Goal: Task Accomplishment & Management: Complete application form

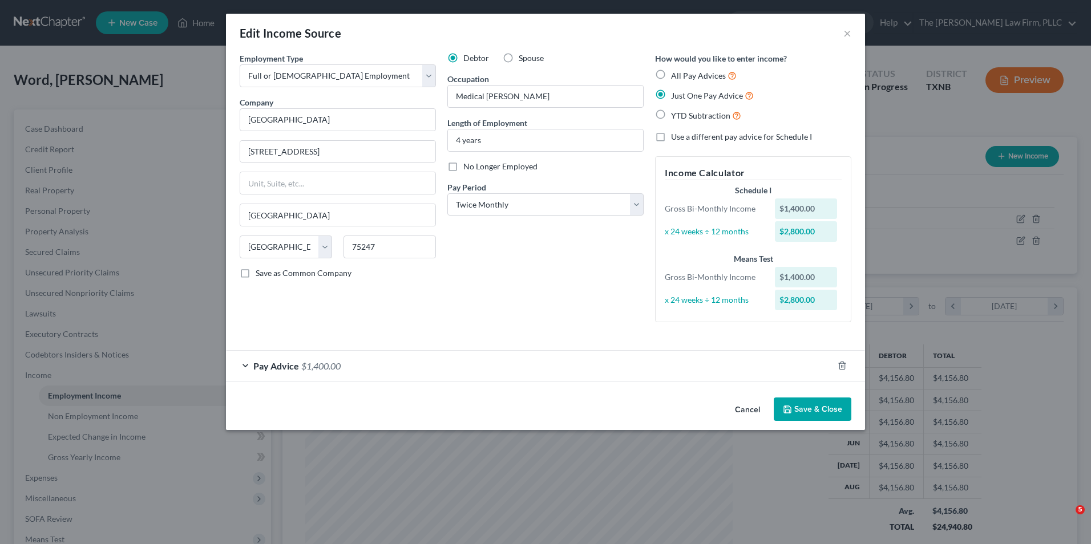
select select "0"
select select "45"
select select "1"
click at [242, 368] on div "Pay Advice $1,400.00" at bounding box center [529, 366] width 607 height 30
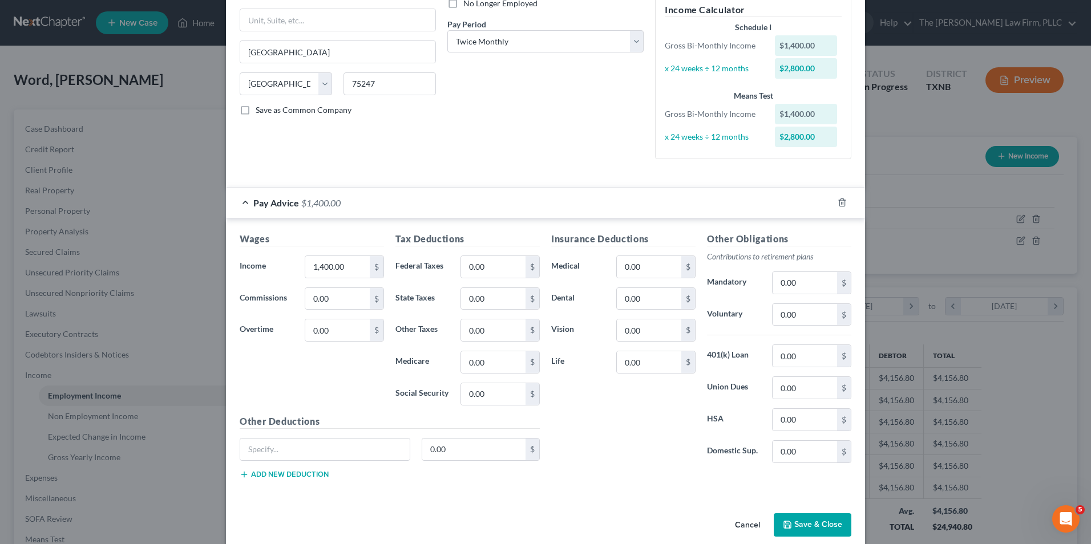
scroll to position [164, 0]
click at [817, 44] on div "$1,400.00" at bounding box center [806, 44] width 63 height 21
click at [351, 266] on input "1,400.00" at bounding box center [337, 266] width 64 height 22
type input "1,931.78"
click at [476, 266] on input "0.00" at bounding box center [493, 266] width 64 height 22
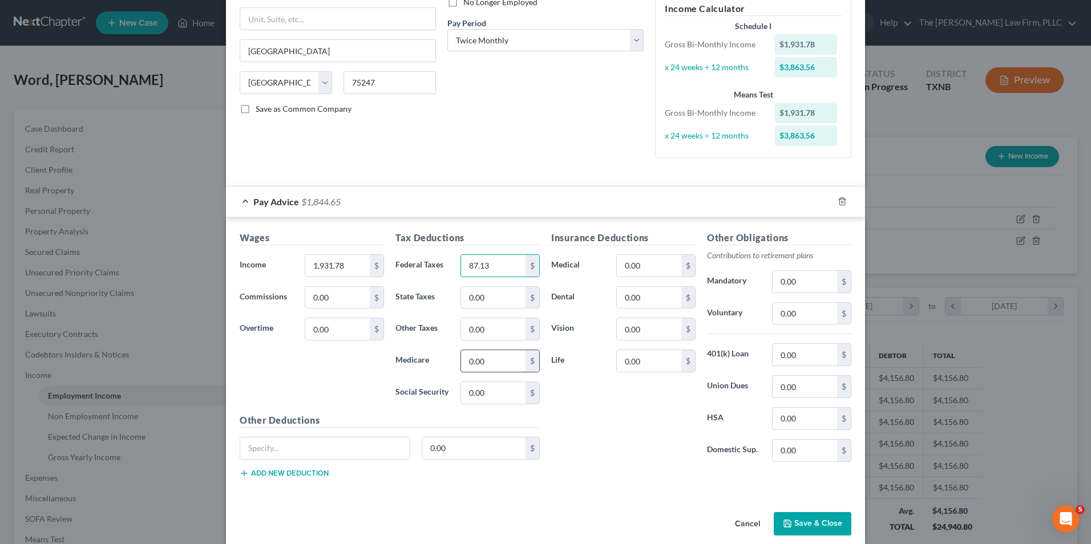
type input "87.13"
click at [498, 365] on input "0.00" at bounding box center [493, 361] width 64 height 22
type input "26.98"
click at [496, 383] on input "0.00" at bounding box center [493, 393] width 64 height 22
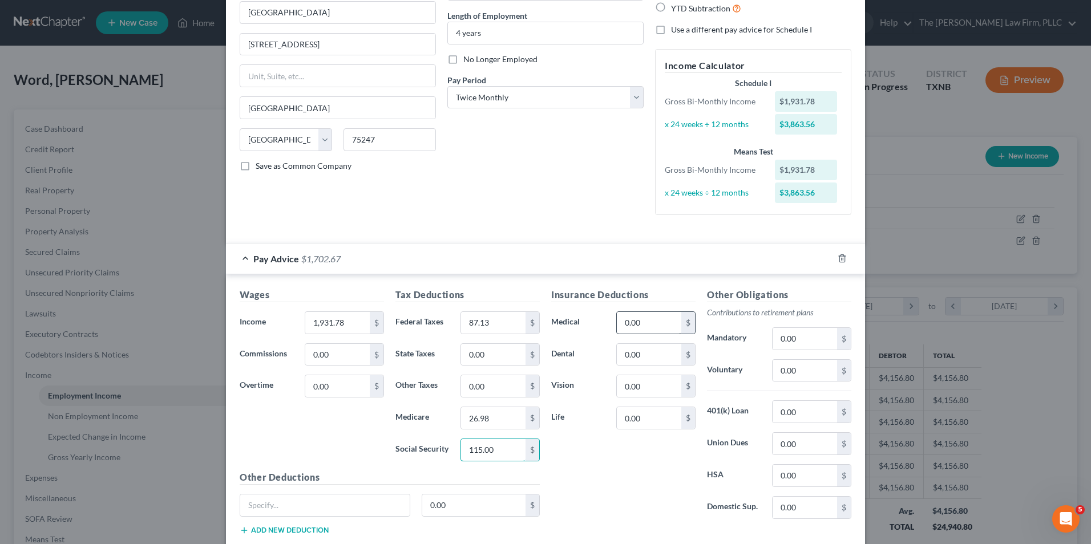
type input "115.00"
click at [653, 319] on input "0.00" at bounding box center [649, 323] width 64 height 22
type input "37.50"
click at [646, 357] on input "0.00" at bounding box center [649, 355] width 64 height 22
type input "30.70"
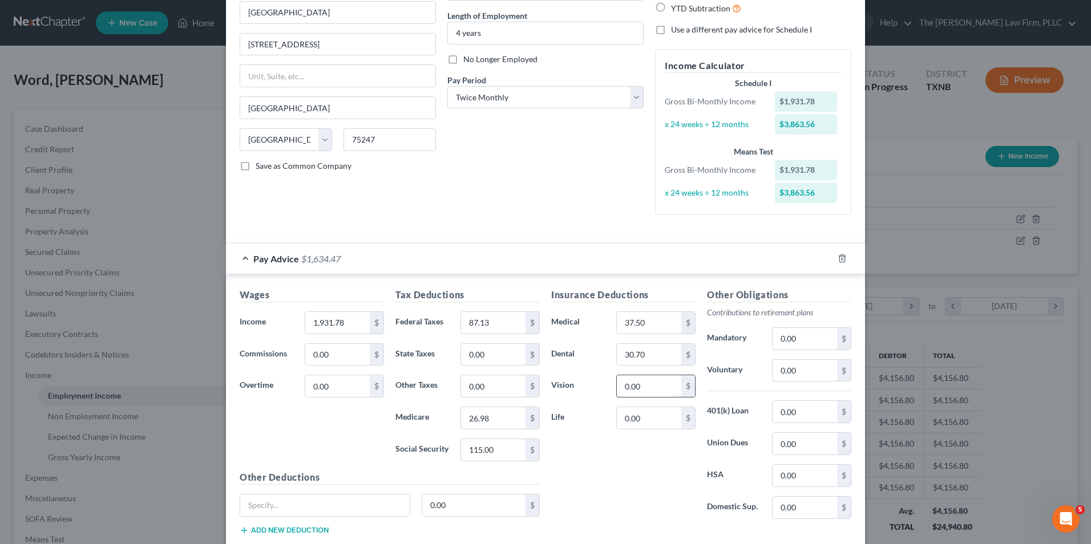
click at [642, 383] on input "0.00" at bounding box center [649, 386] width 64 height 22
type input "2.31"
click at [632, 424] on input "0.00" at bounding box center [649, 418] width 64 height 22
type input "16.24"
click at [817, 339] on input "0.00" at bounding box center [805, 339] width 64 height 22
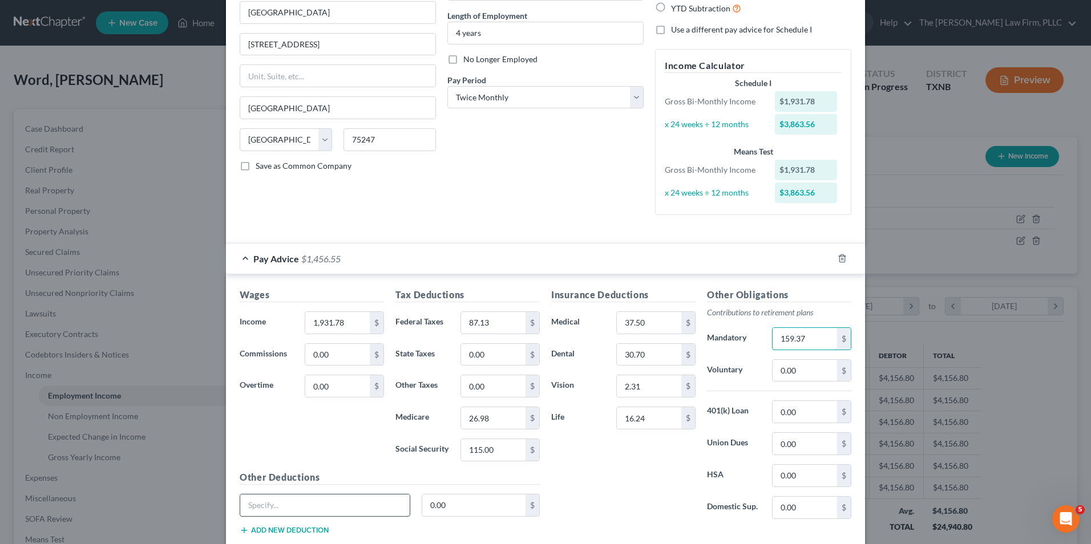
type input "159.37"
click at [289, 507] on input "text" at bounding box center [324, 506] width 169 height 22
type input "s"
type input "Short term disability"
click at [441, 506] on input "0.00" at bounding box center [474, 506] width 104 height 22
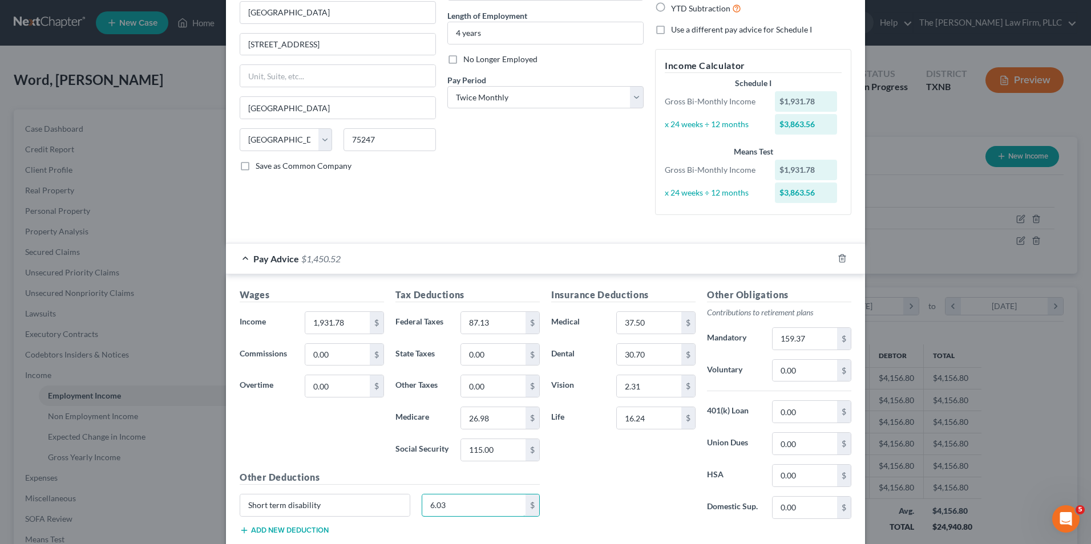
type input "6.03"
click at [266, 531] on button "Add new deduction" at bounding box center [284, 530] width 89 height 9
click at [266, 537] on input "text" at bounding box center [324, 538] width 169 height 22
type input "Long term disability"
click at [452, 532] on input "0.00" at bounding box center [474, 538] width 104 height 22
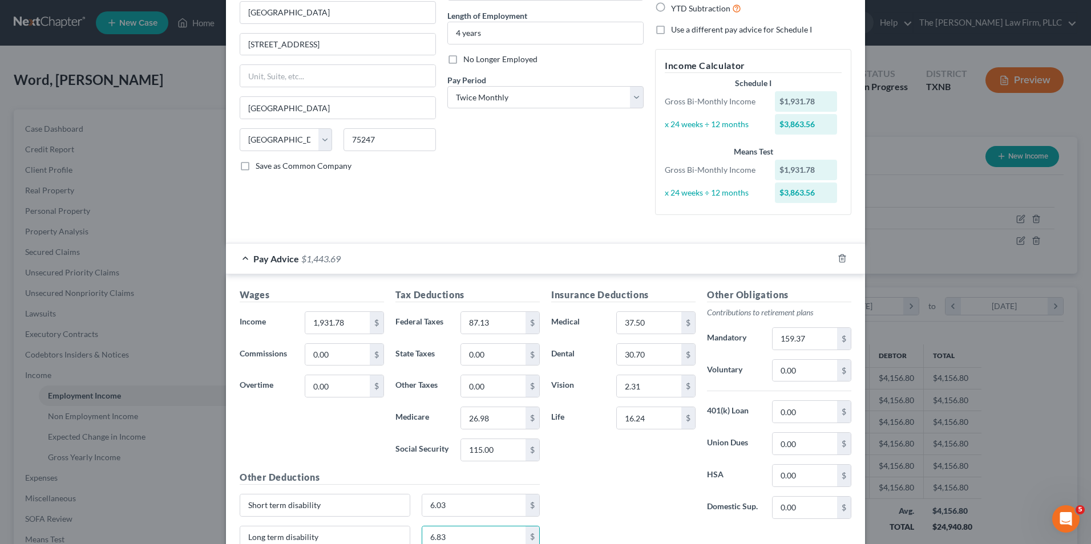
type input "6.83"
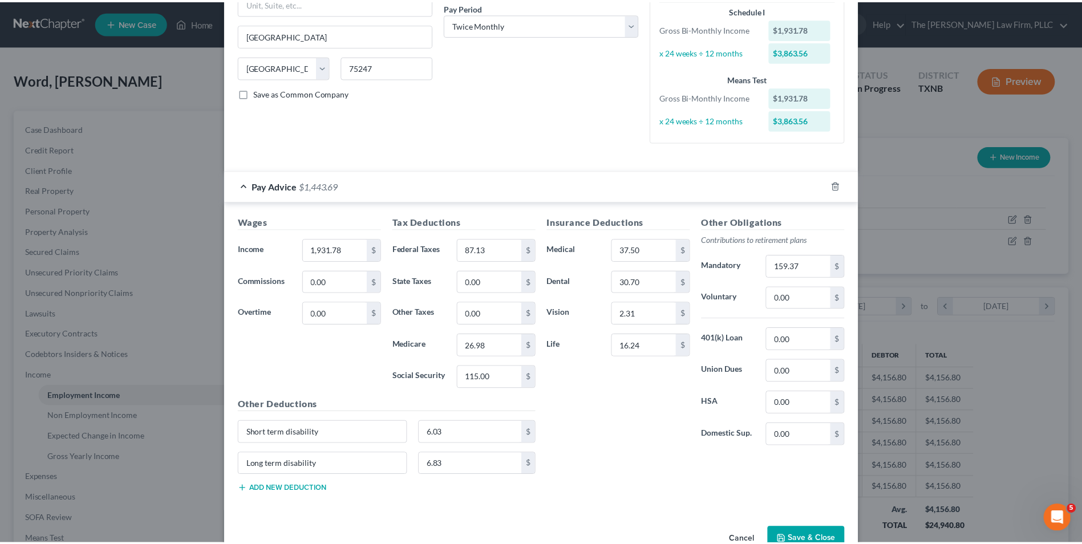
scroll to position [211, 0]
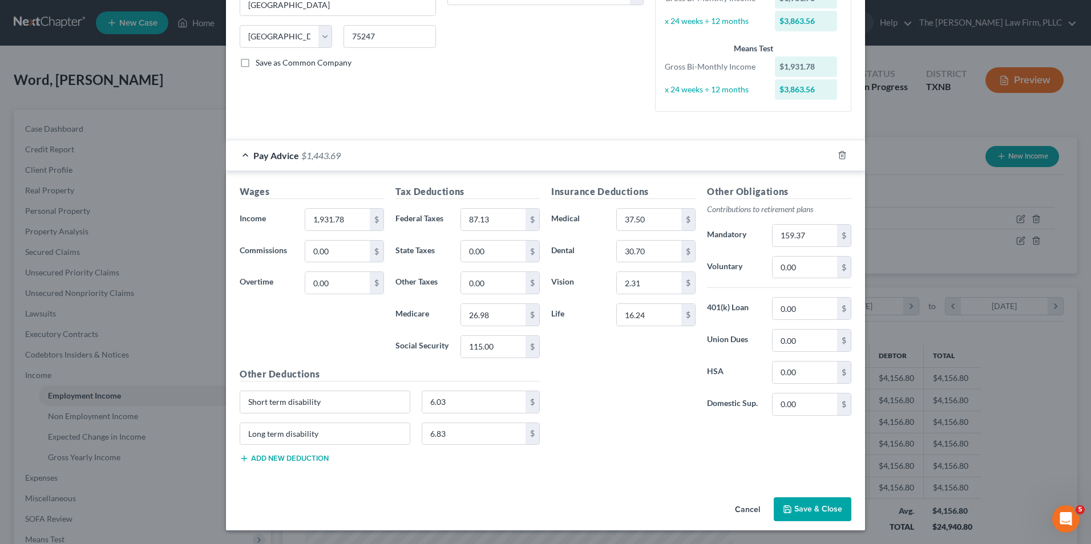
click at [814, 513] on button "Save & Close" at bounding box center [813, 510] width 78 height 24
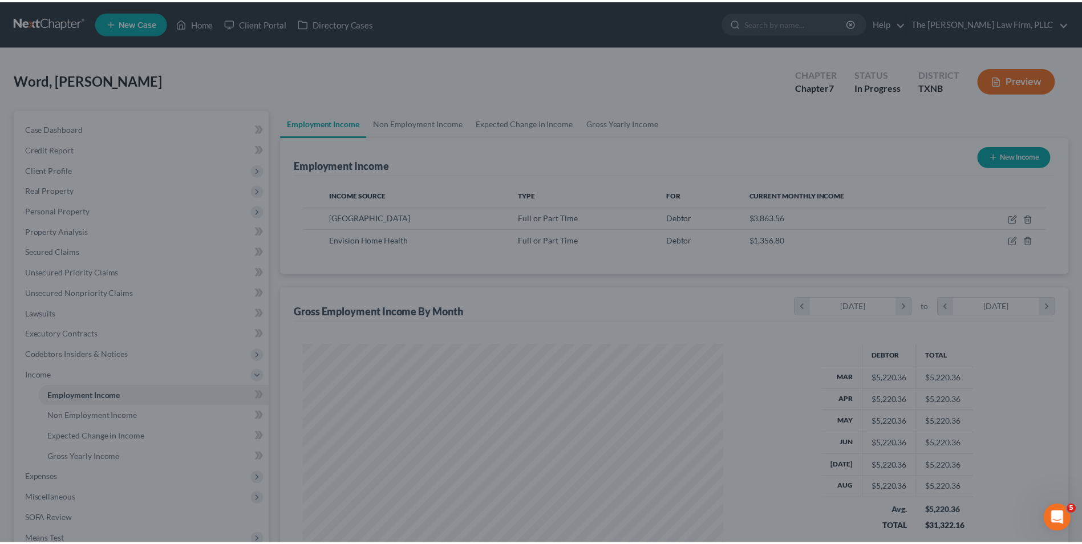
scroll to position [570344, 570109]
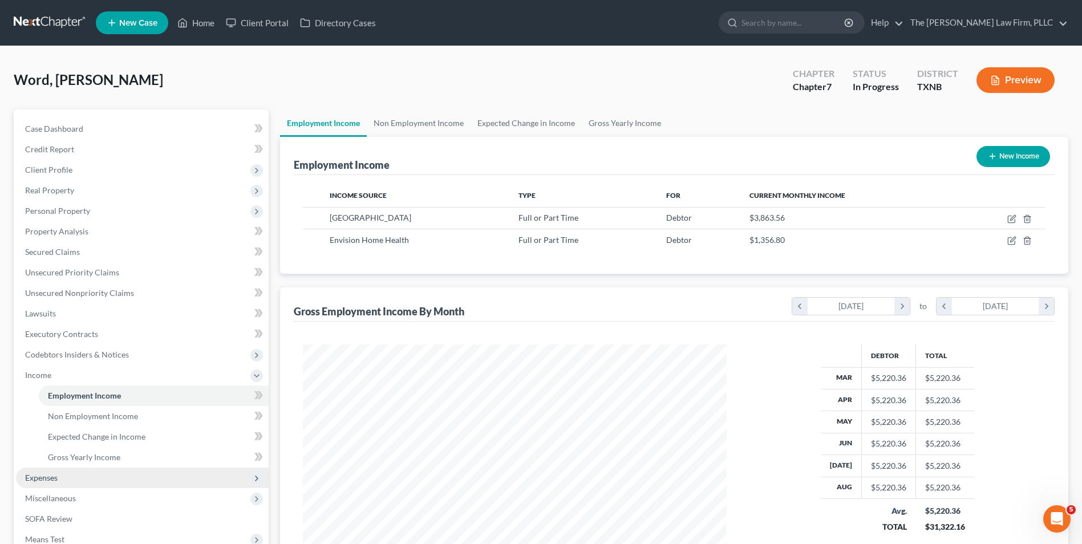
click at [51, 478] on span "Expenses" at bounding box center [41, 478] width 33 height 10
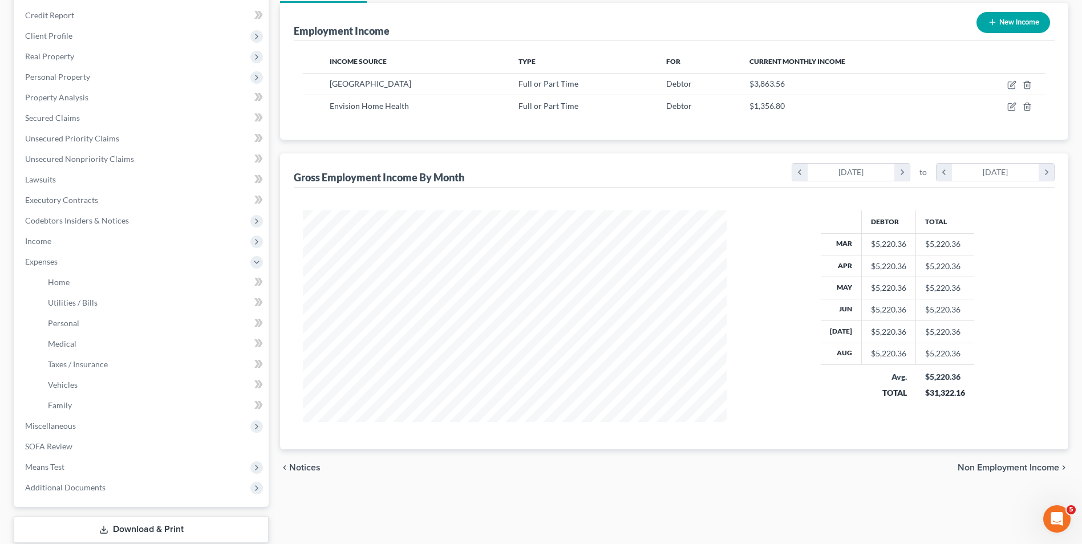
scroll to position [138, 0]
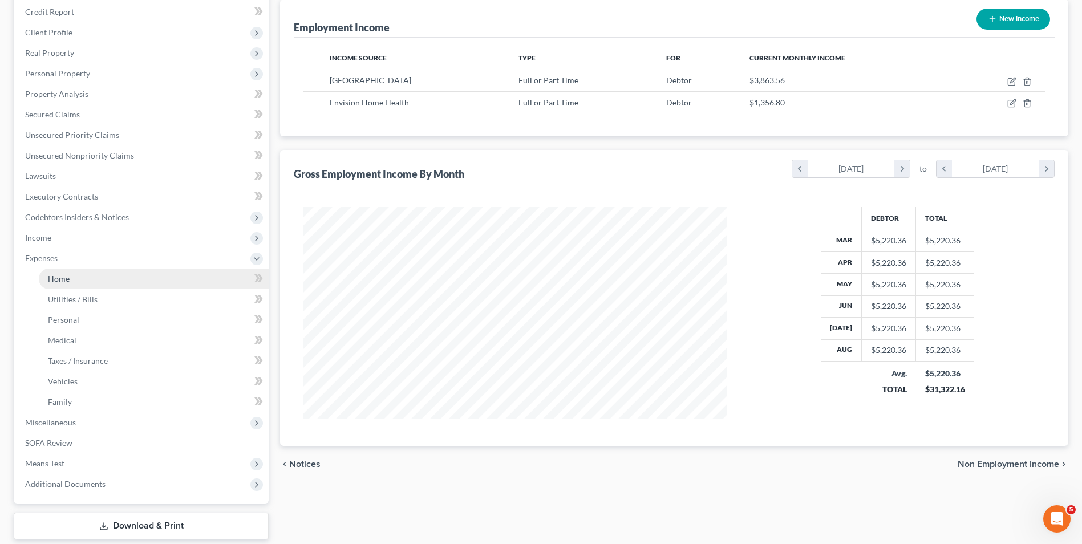
click at [70, 281] on link "Home" at bounding box center [154, 279] width 230 height 21
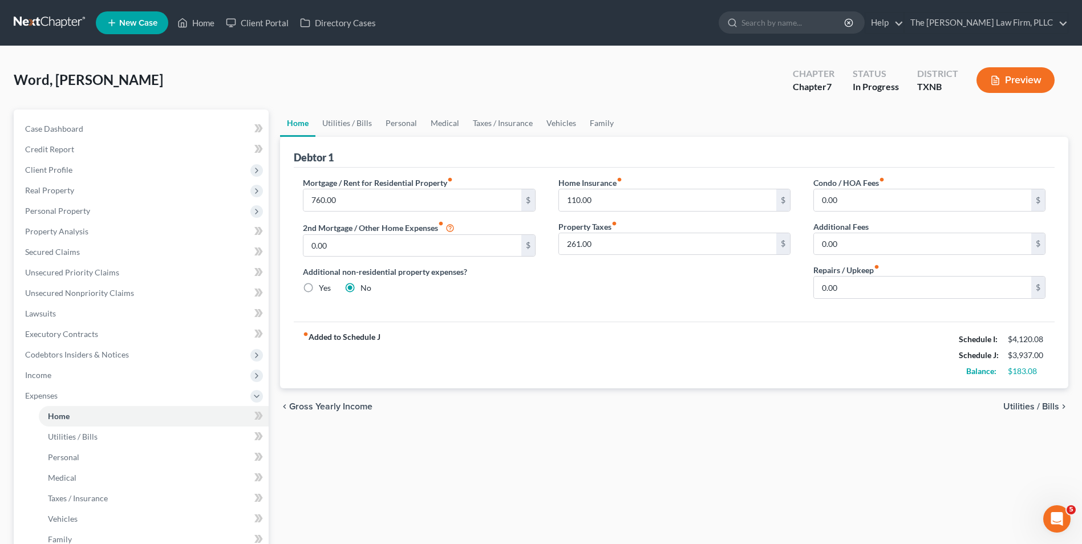
scroll to position [206, 0]
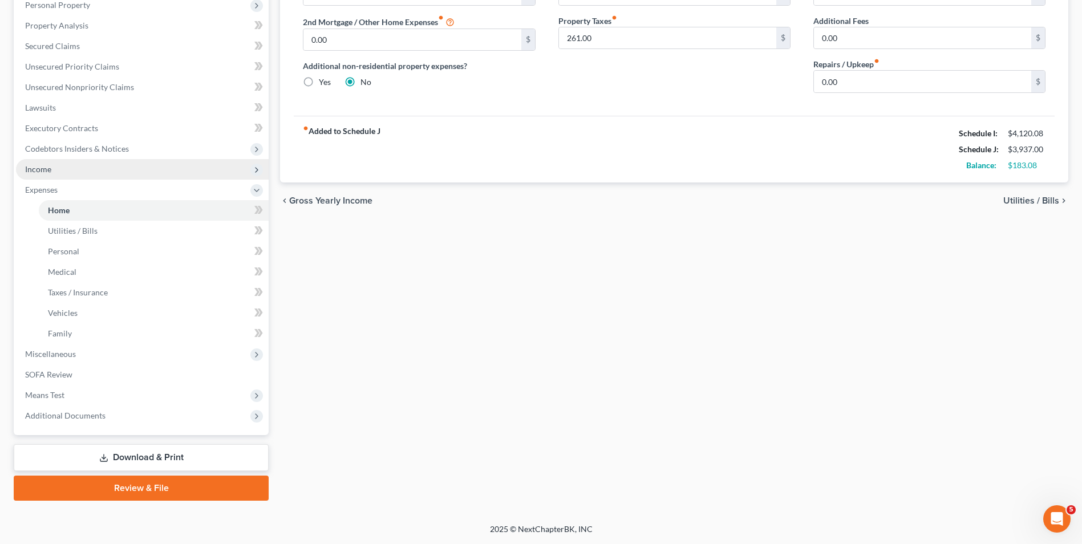
click at [35, 169] on span "Income" at bounding box center [38, 169] width 26 height 10
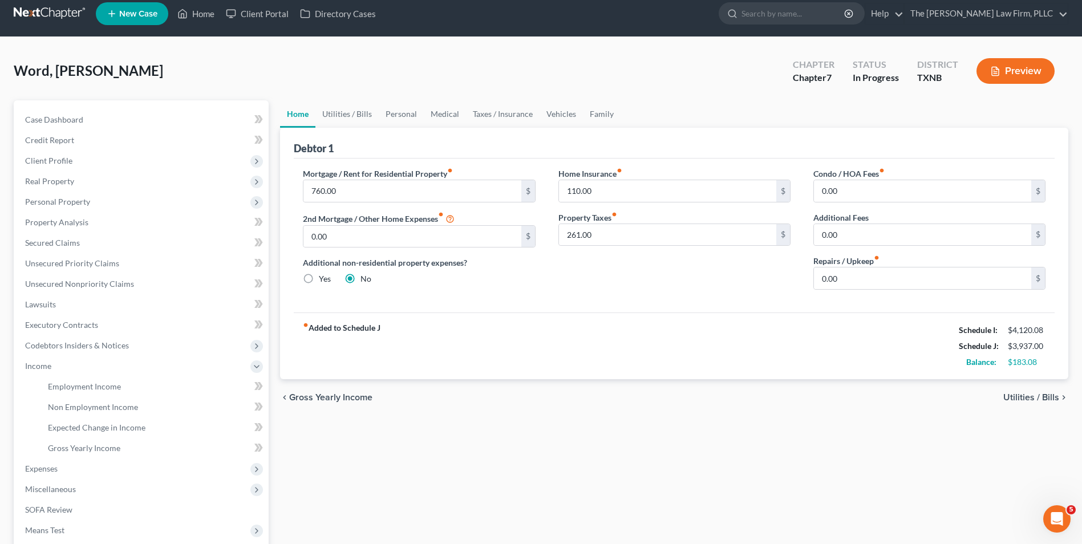
scroll to position [9, 0]
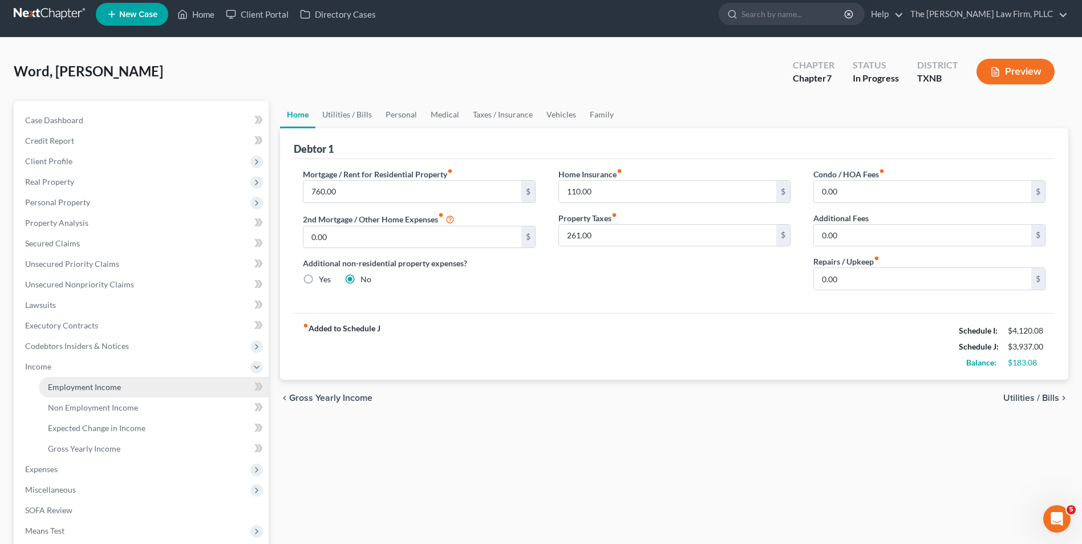
click at [66, 385] on span "Employment Income" at bounding box center [84, 387] width 73 height 10
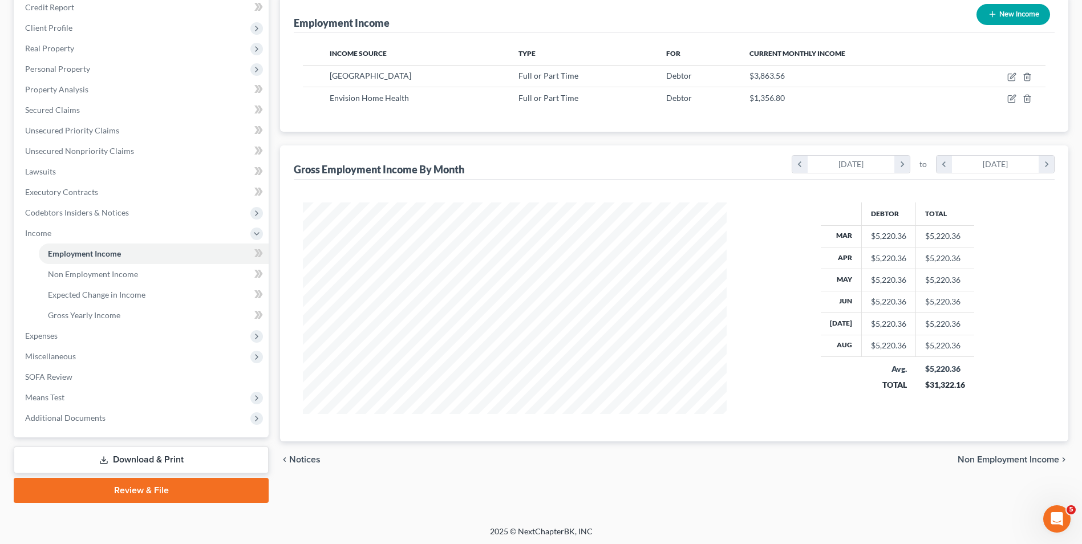
scroll to position [144, 0]
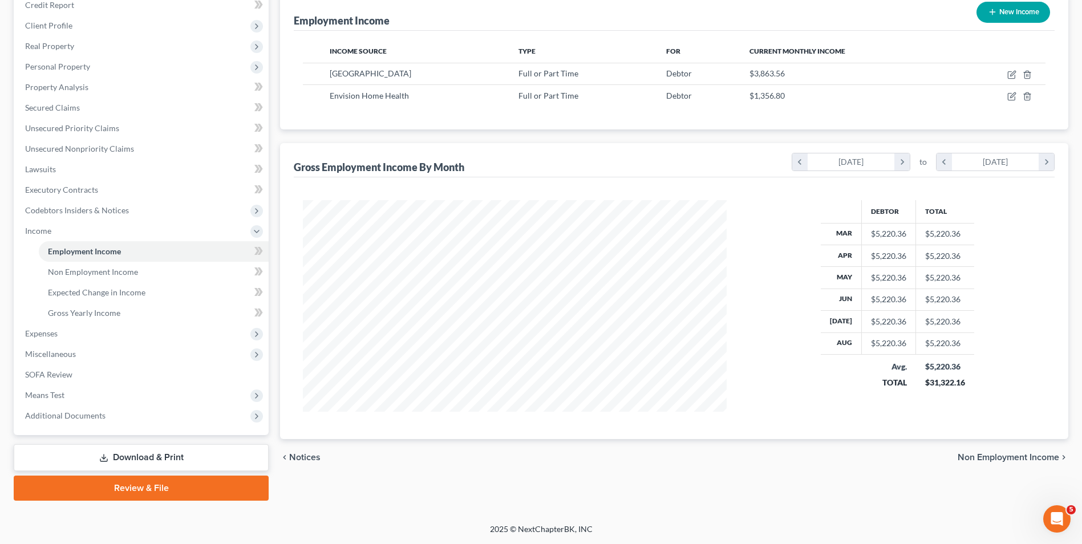
click at [1018, 458] on span "Non Employment Income" at bounding box center [1009, 457] width 102 height 9
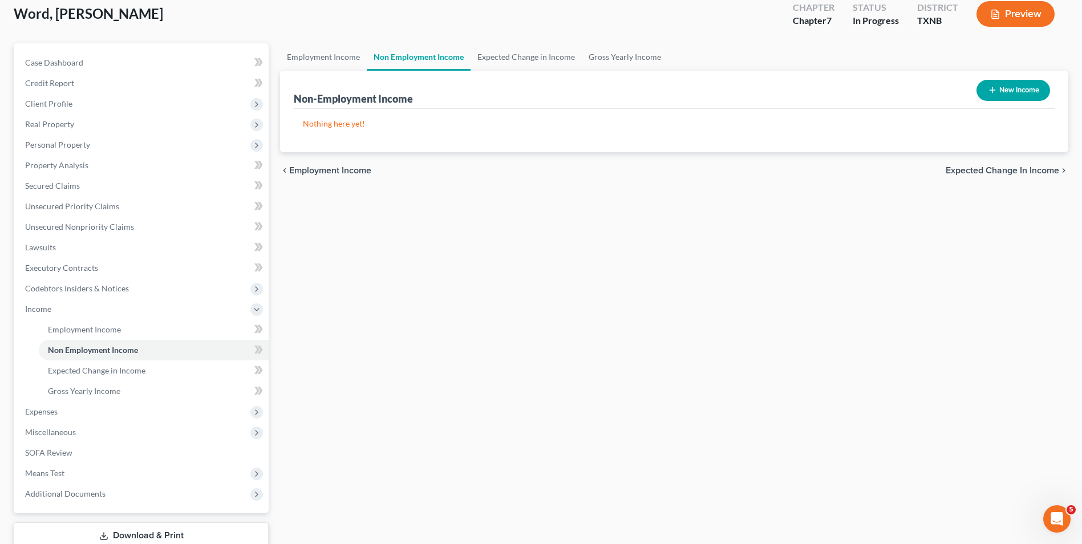
scroll to position [144, 0]
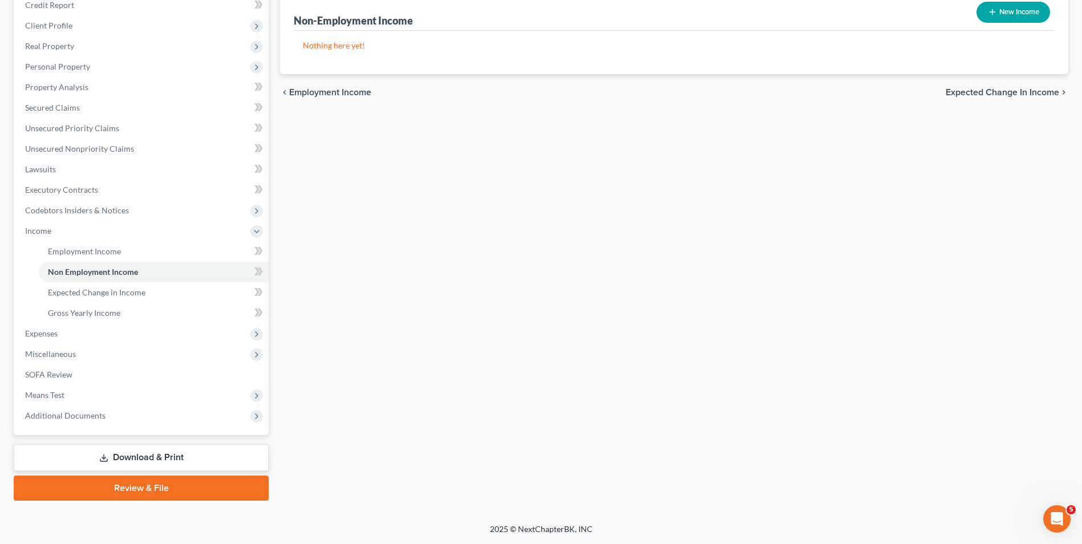
click at [1050, 92] on span "Expected Change in Income" at bounding box center [1003, 92] width 114 height 9
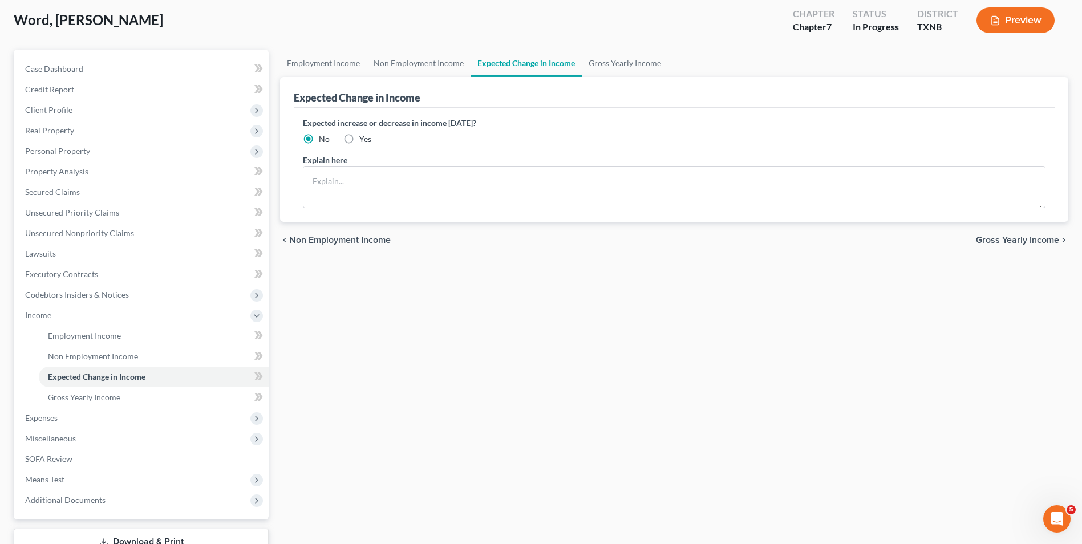
scroll to position [144, 0]
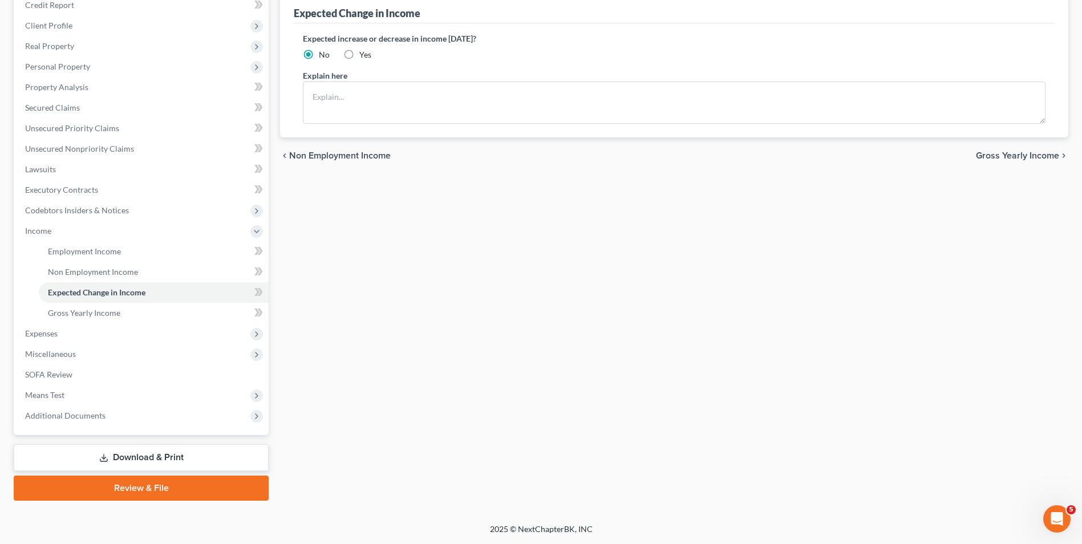
click at [1028, 154] on span "Gross Yearly Income" at bounding box center [1017, 155] width 83 height 9
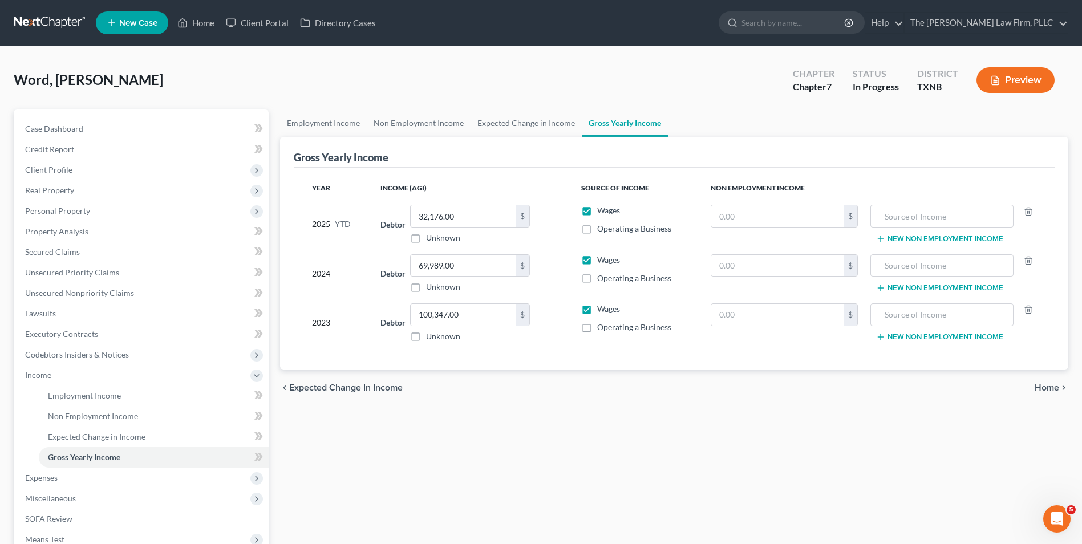
click at [1053, 386] on span "Home" at bounding box center [1047, 387] width 25 height 9
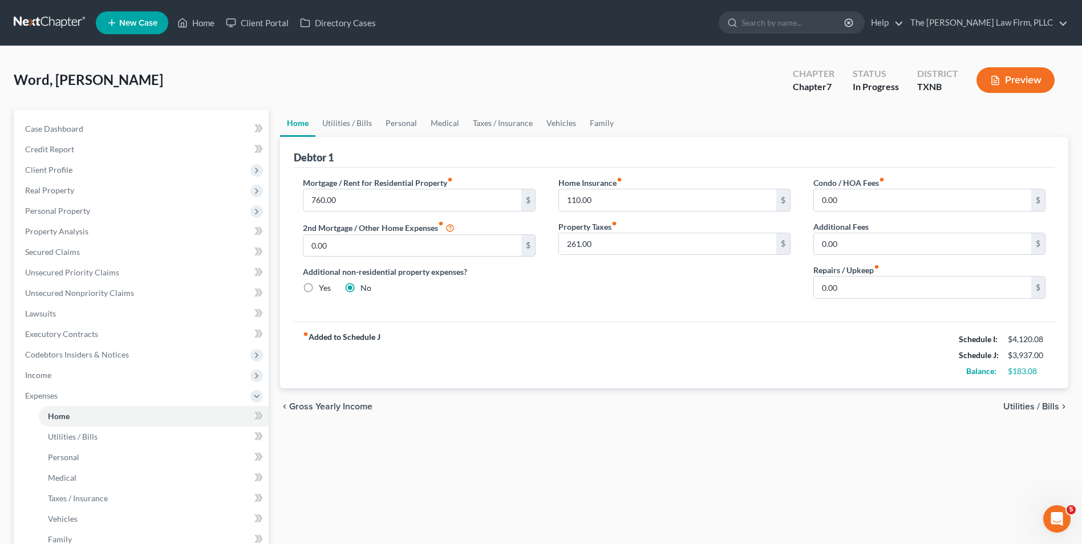
click at [1027, 407] on span "Utilities / Bills" at bounding box center [1032, 406] width 56 height 9
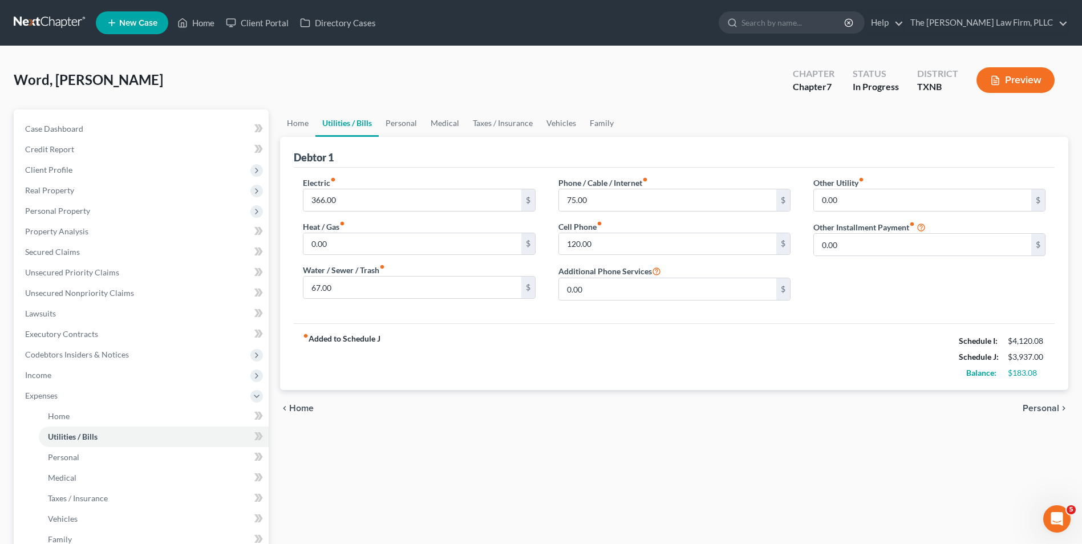
click at [1048, 411] on span "Personal" at bounding box center [1041, 408] width 37 height 9
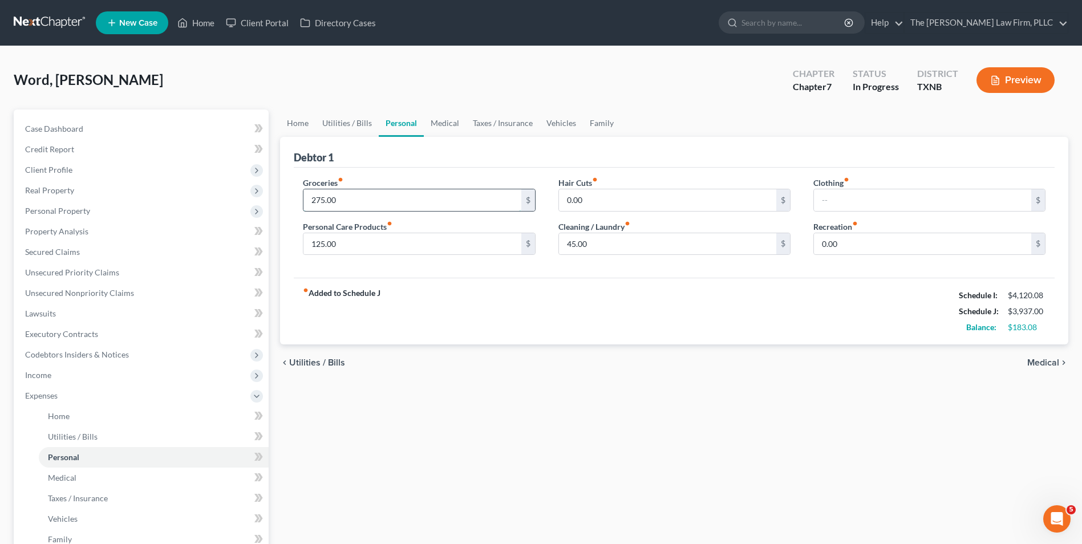
click at [317, 203] on input "275.00" at bounding box center [412, 200] width 217 height 22
click at [316, 200] on input "375.00" at bounding box center [412, 200] width 217 height 22
click at [323, 199] on input "275.00" at bounding box center [412, 200] width 217 height 22
type input "325.00"
click at [383, 243] on input "125.00" at bounding box center [412, 244] width 217 height 22
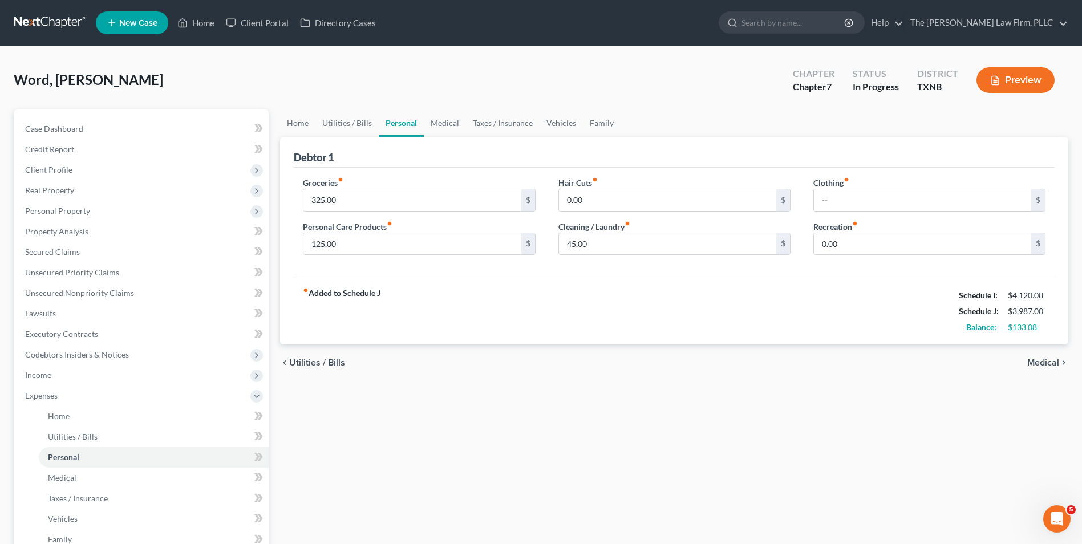
click at [1051, 363] on span "Medical" at bounding box center [1044, 362] width 32 height 9
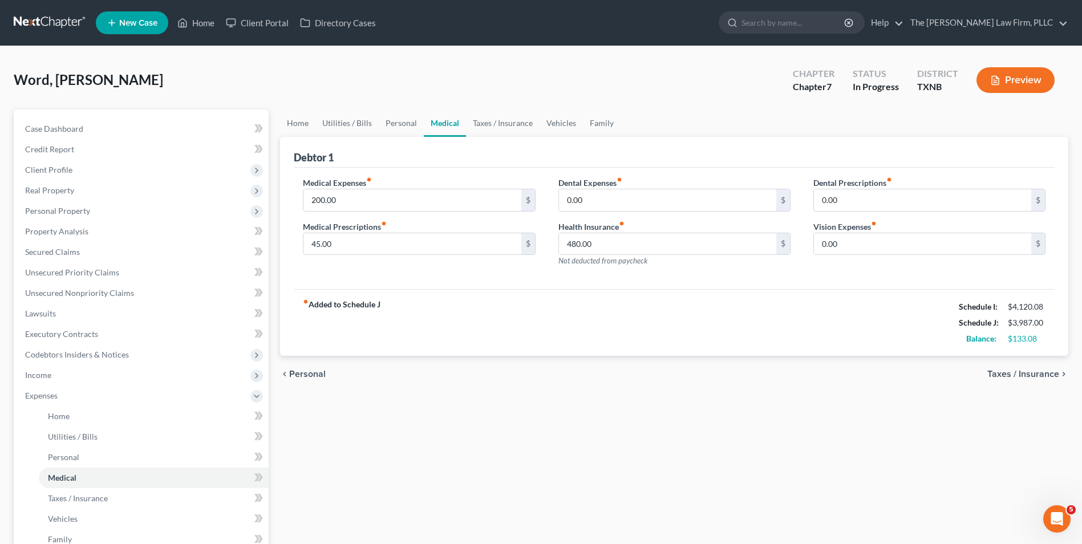
click at [1048, 374] on span "Taxes / Insurance" at bounding box center [1024, 374] width 72 height 9
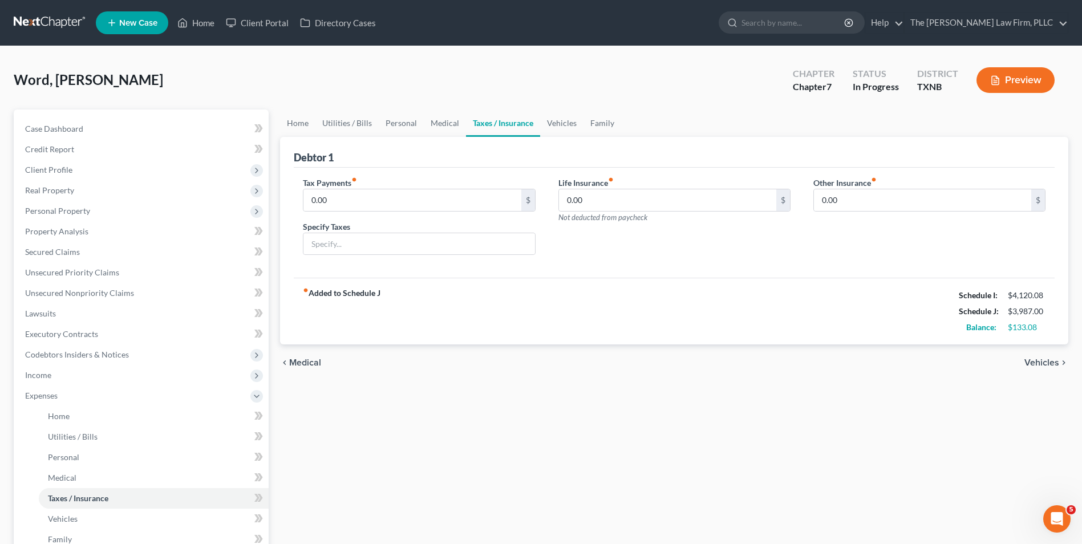
click at [1051, 365] on span "Vehicles" at bounding box center [1042, 362] width 35 height 9
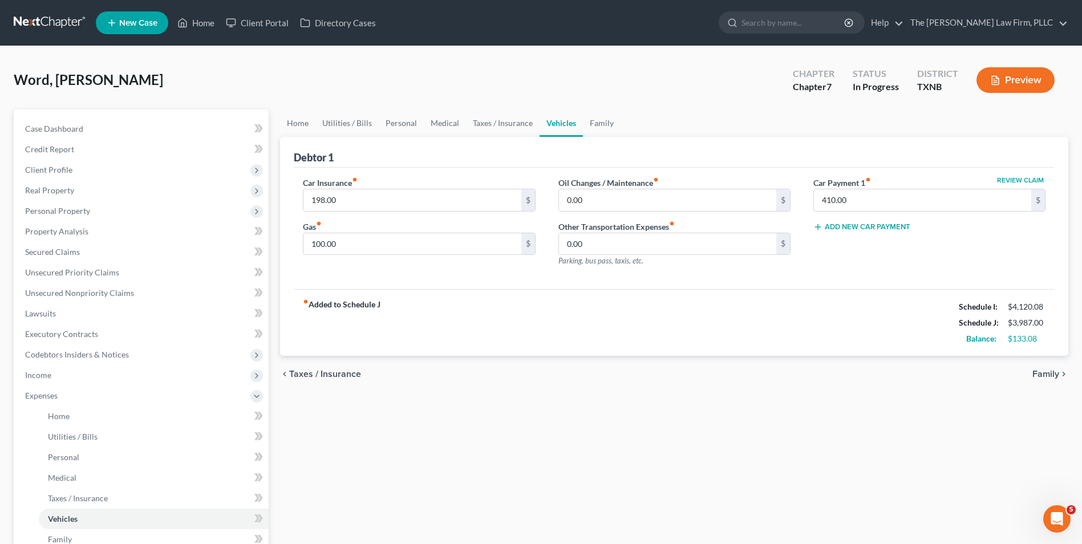
click at [1051, 365] on div "chevron_left Taxes / Insurance Family chevron_right" at bounding box center [674, 374] width 789 height 37
click at [1049, 373] on span "Family" at bounding box center [1046, 374] width 27 height 9
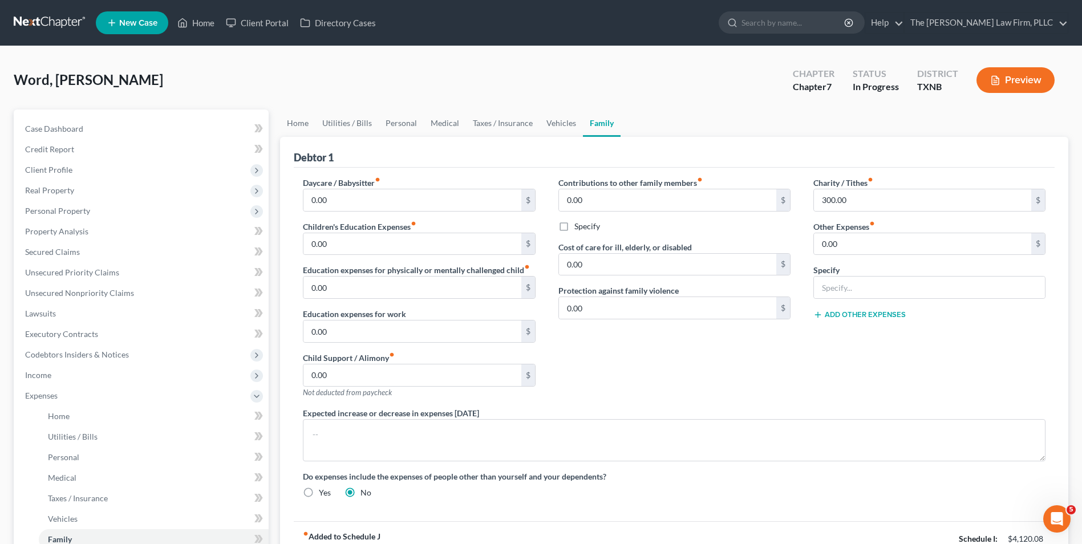
click at [1049, 373] on div "Charity / Tithes fiber_manual_record 300.00 $ Other Expenses fiber_manual_recor…" at bounding box center [929, 292] width 255 height 231
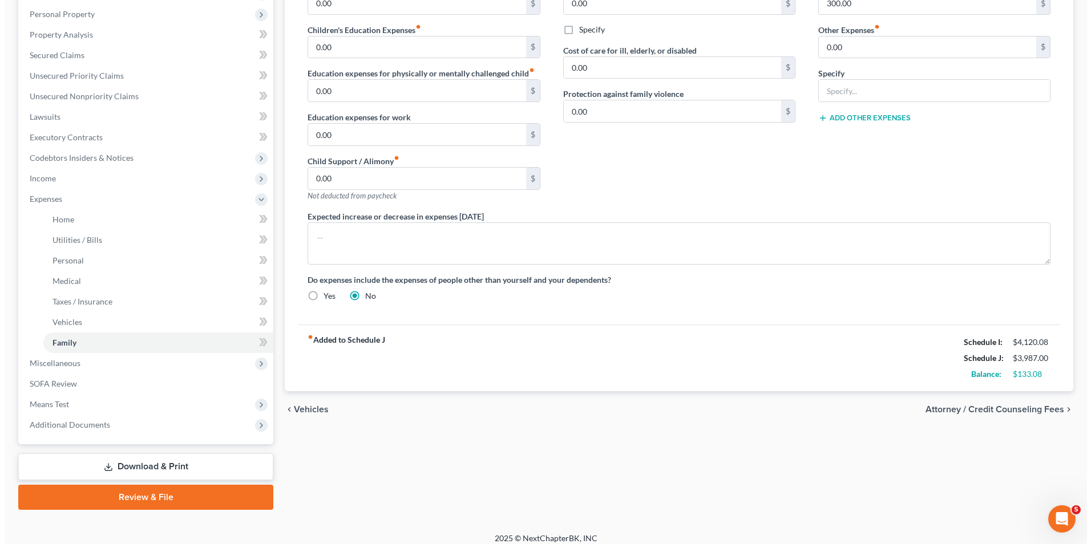
scroll to position [206, 0]
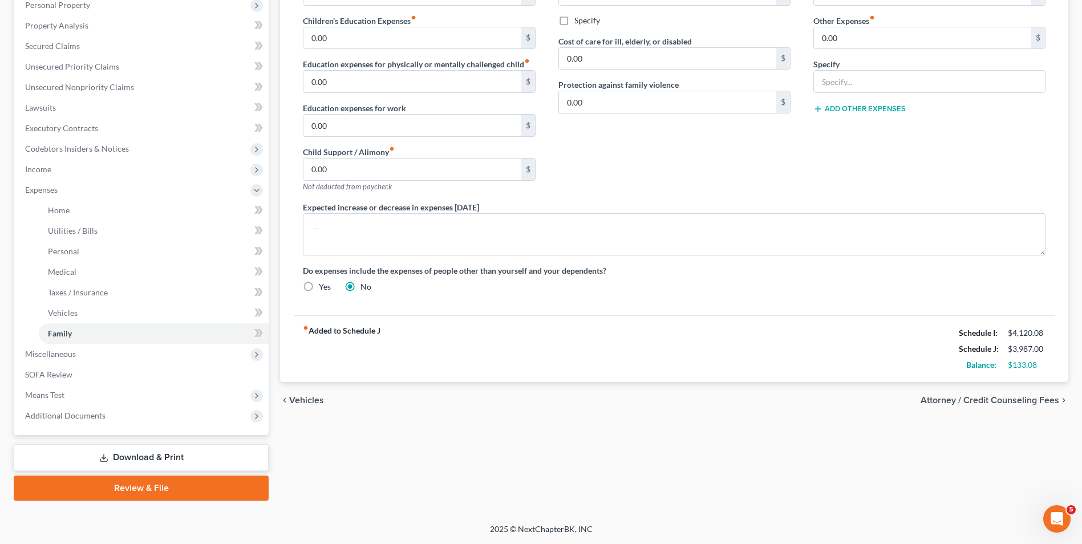
click at [1046, 399] on span "Attorney / Credit Counseling Fees" at bounding box center [990, 400] width 139 height 9
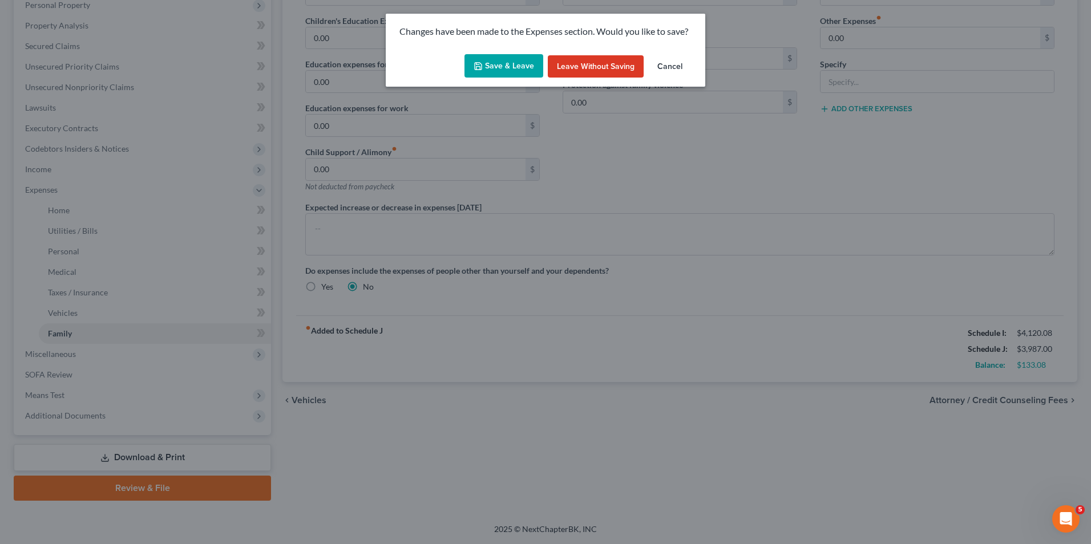
click at [527, 71] on button "Save & Leave" at bounding box center [503, 66] width 79 height 24
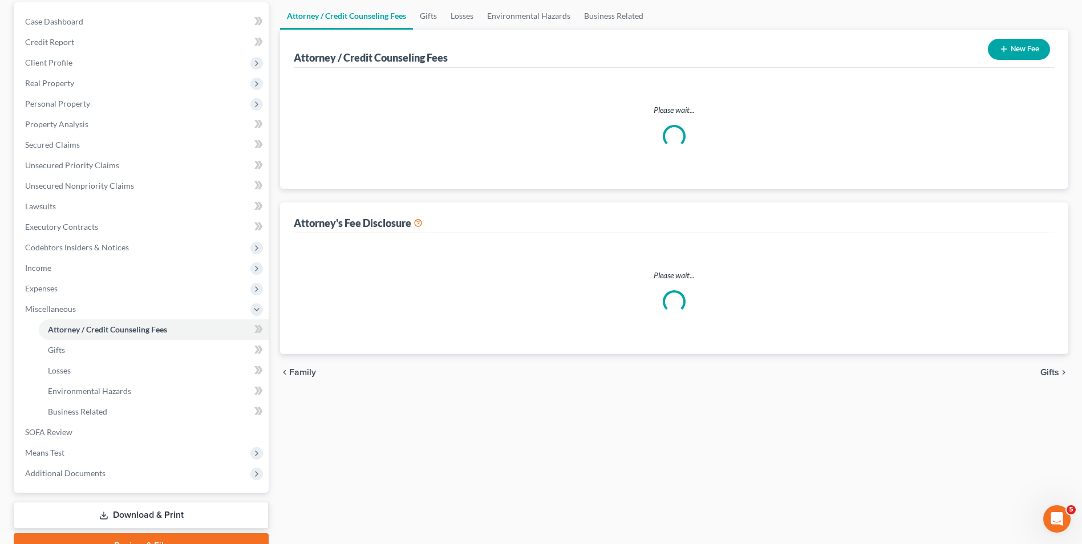
select select "0"
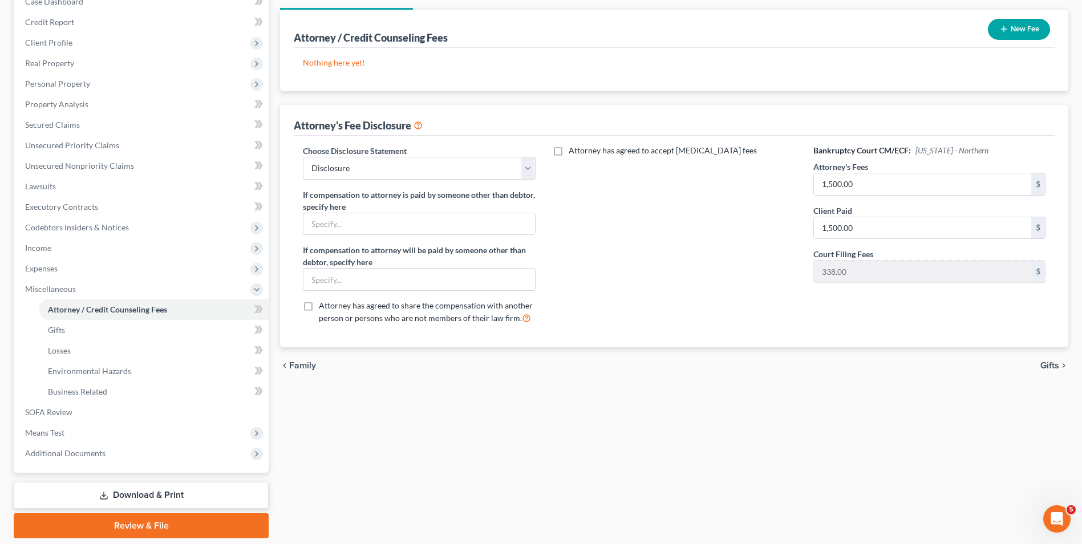
scroll to position [165, 0]
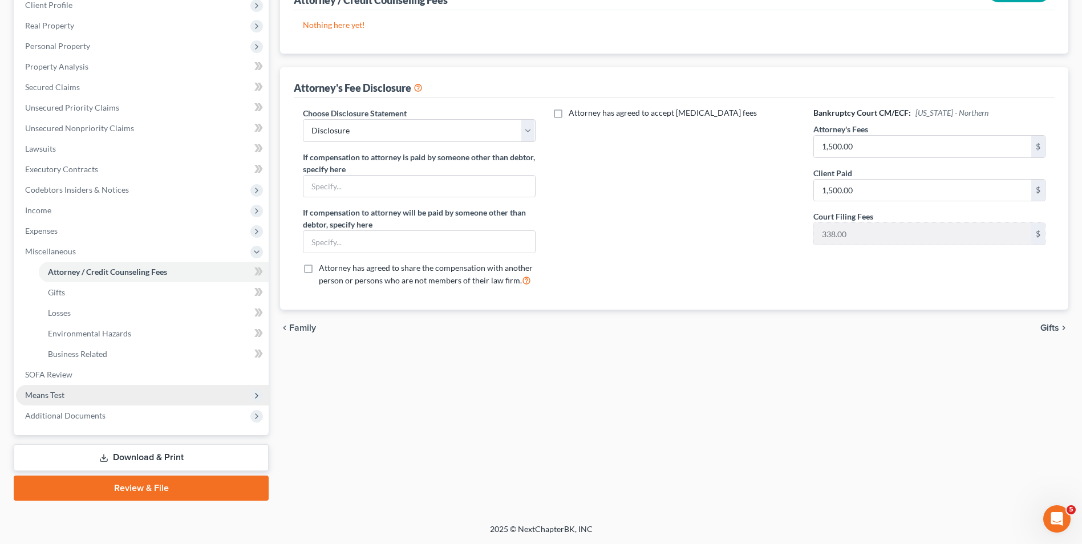
click at [38, 397] on span "Means Test" at bounding box center [44, 395] width 39 height 10
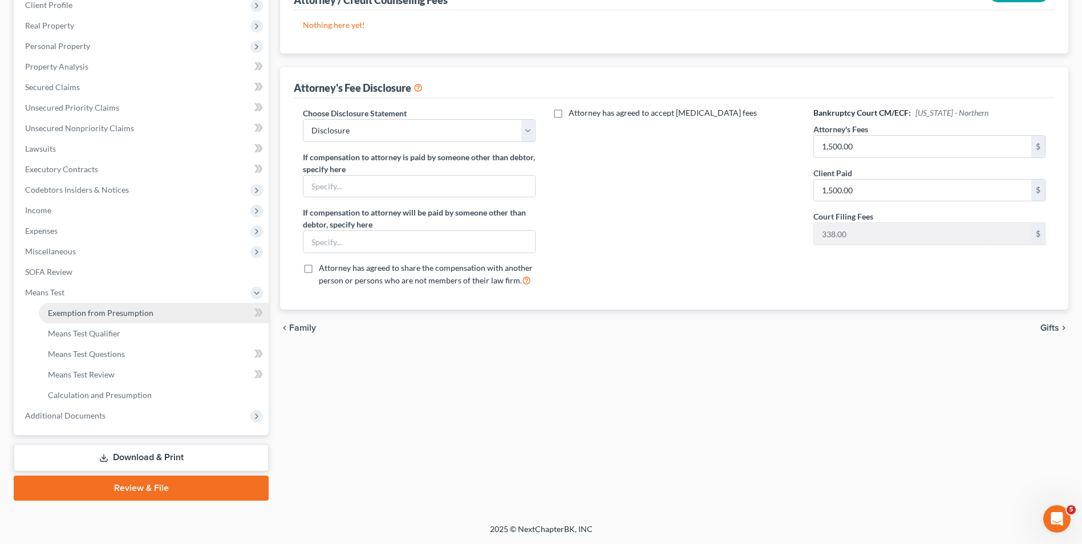
click at [82, 314] on span "Exemption from Presumption" at bounding box center [101, 313] width 106 height 10
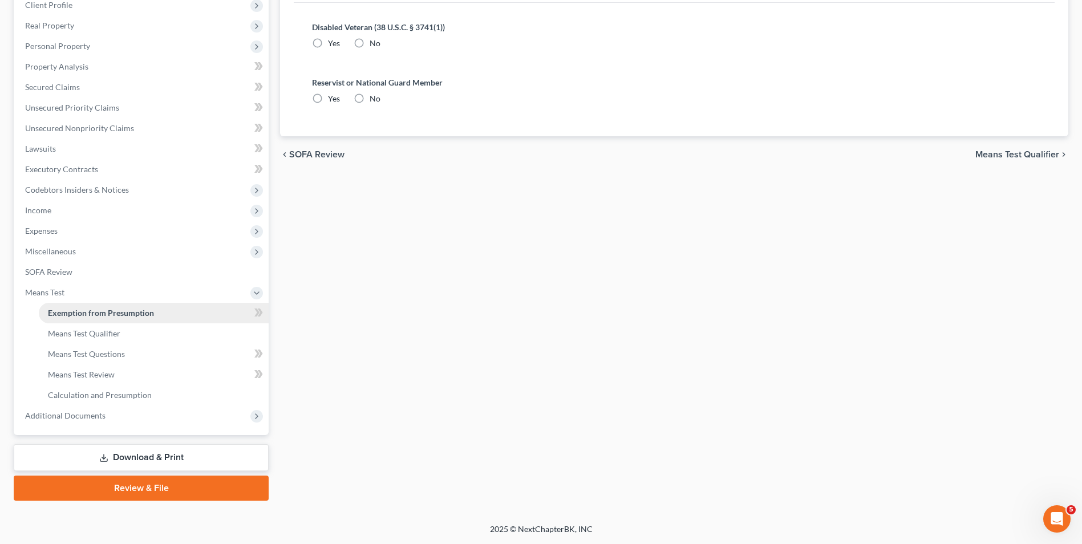
scroll to position [10, 0]
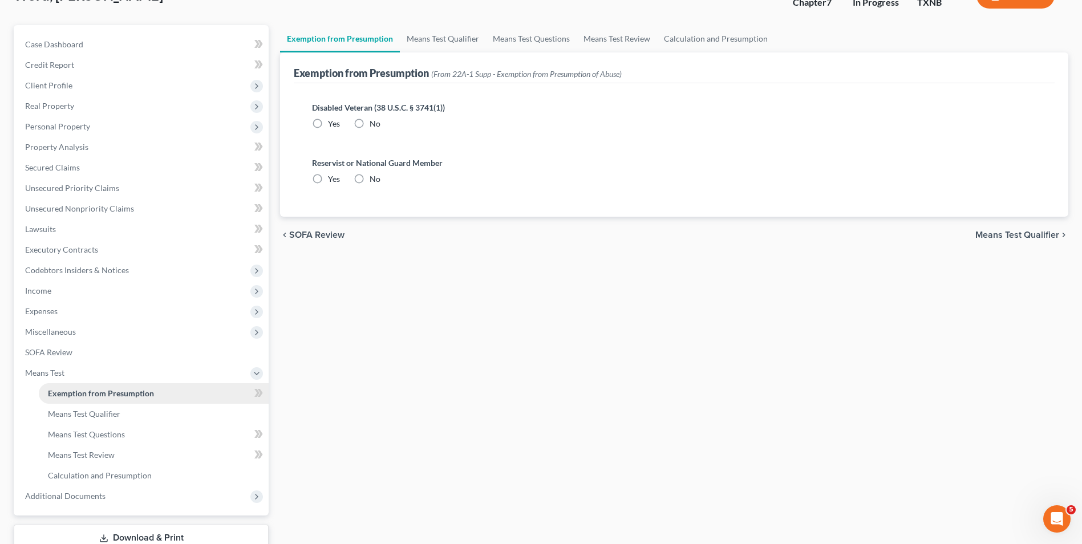
radio input "true"
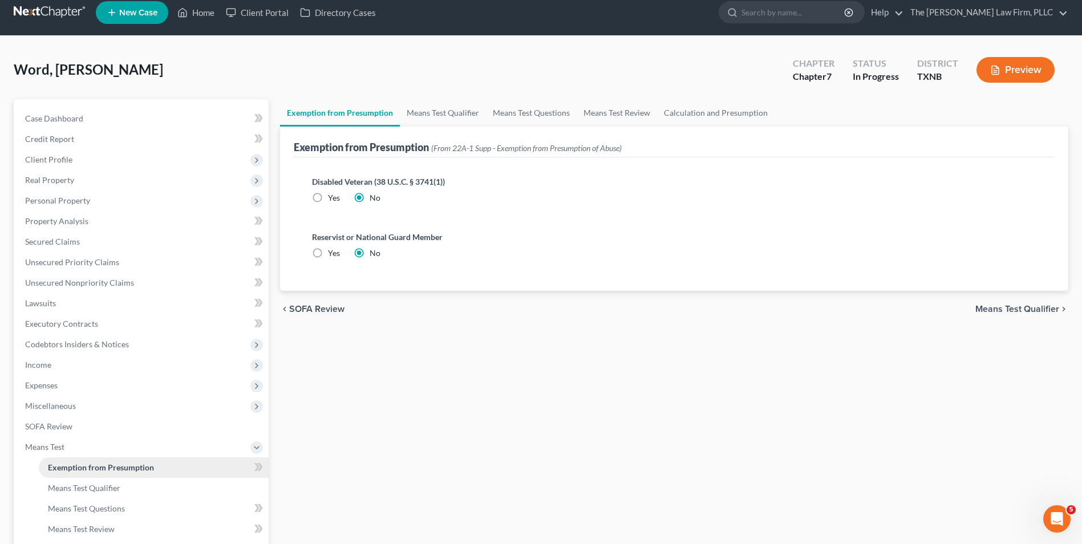
scroll to position [0, 0]
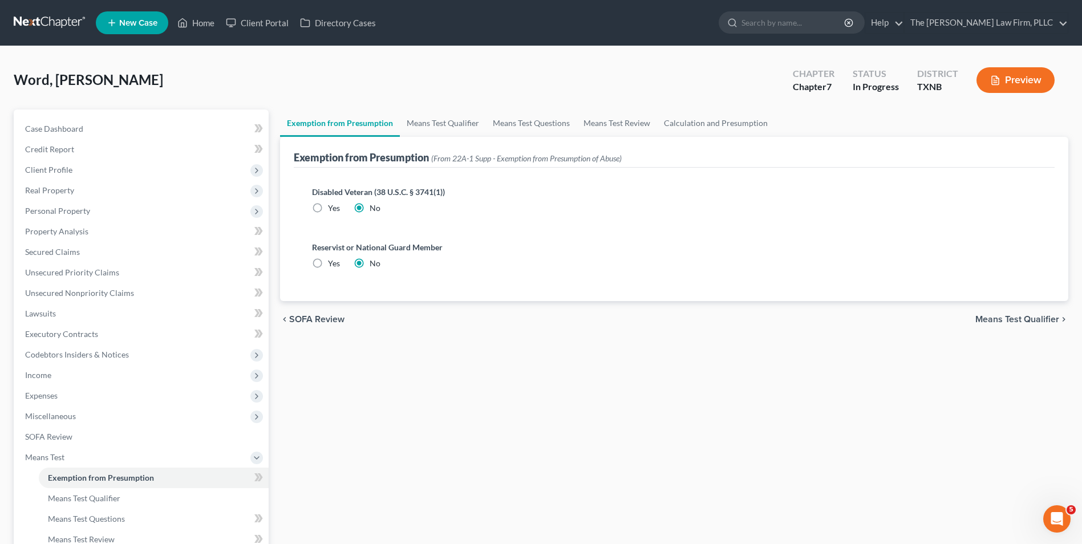
click at [997, 320] on span "Means Test Qualifier" at bounding box center [1018, 319] width 84 height 9
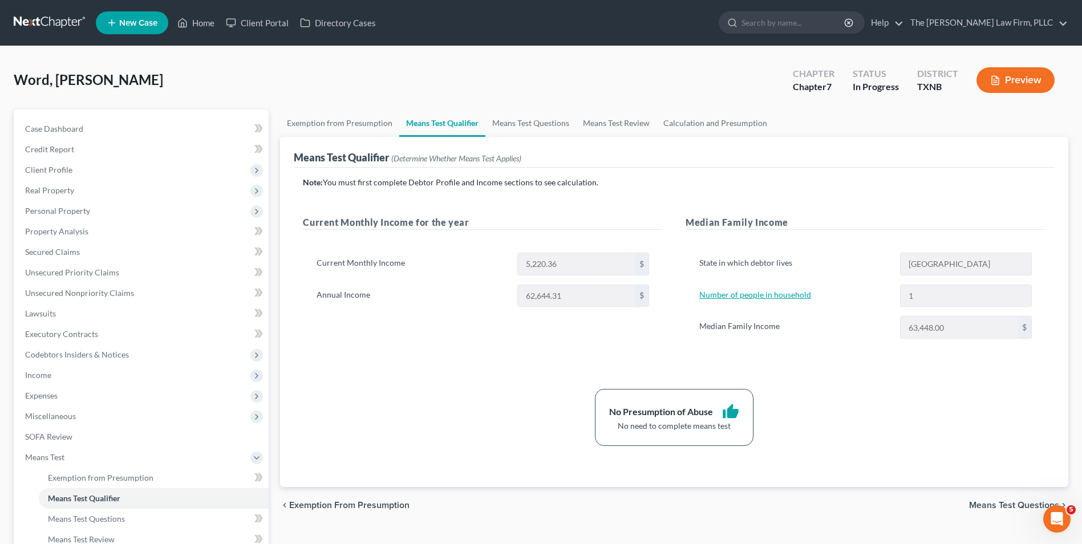
click at [771, 297] on link "Number of people in household" at bounding box center [756, 295] width 112 height 10
select select "1"
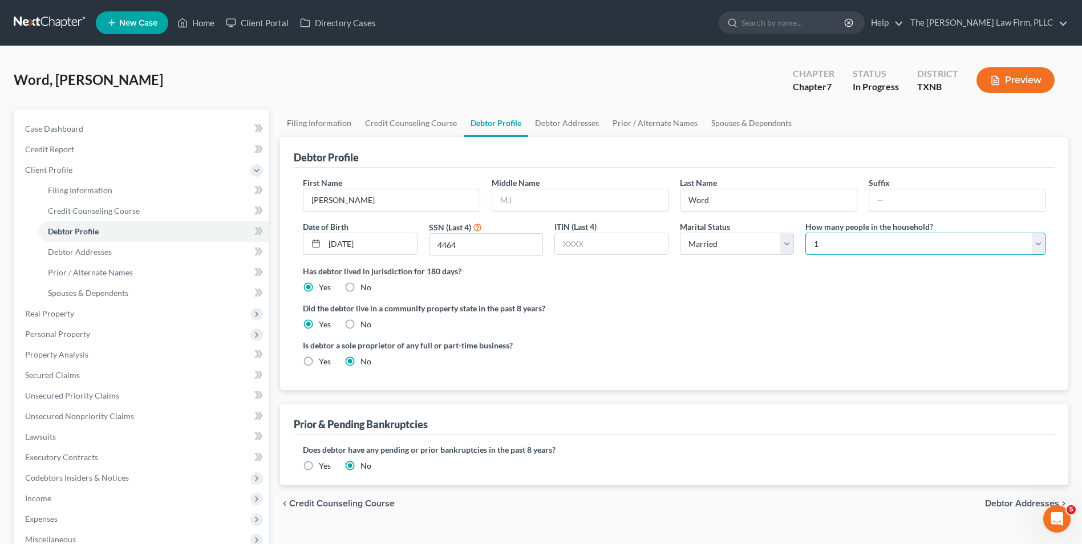
click at [1041, 252] on select "Select 1 2 3 4 5 6 7 8 9 10 11 12 13 14 15 16 17 18 19 20" at bounding box center [926, 244] width 240 height 23
select select "1"
click at [806, 233] on select "Select 1 2 3 4 5 6 7 8 9 10 11 12 13 14 15 16 17 18 19 20" at bounding box center [926, 244] width 240 height 23
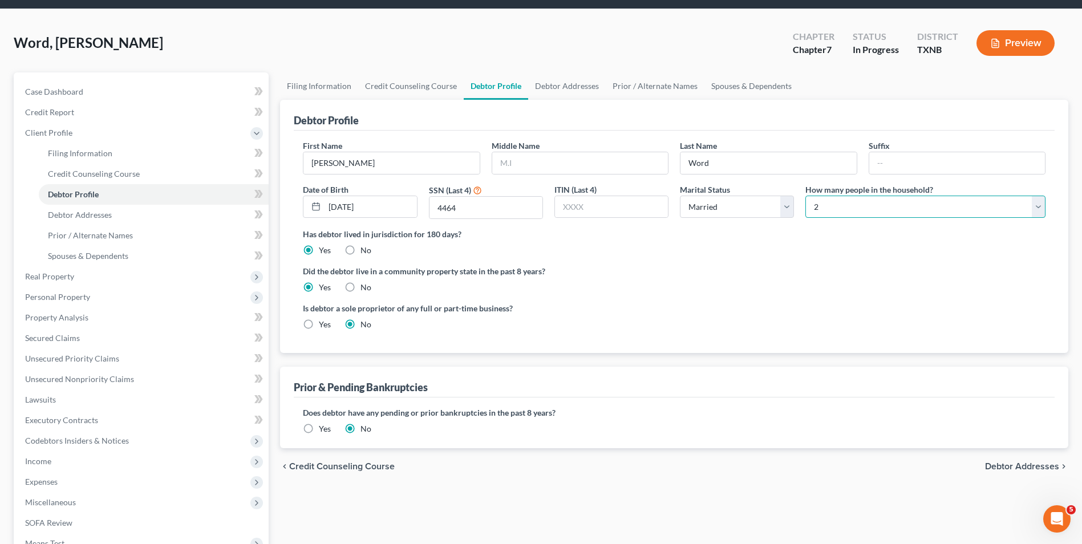
scroll to position [185, 0]
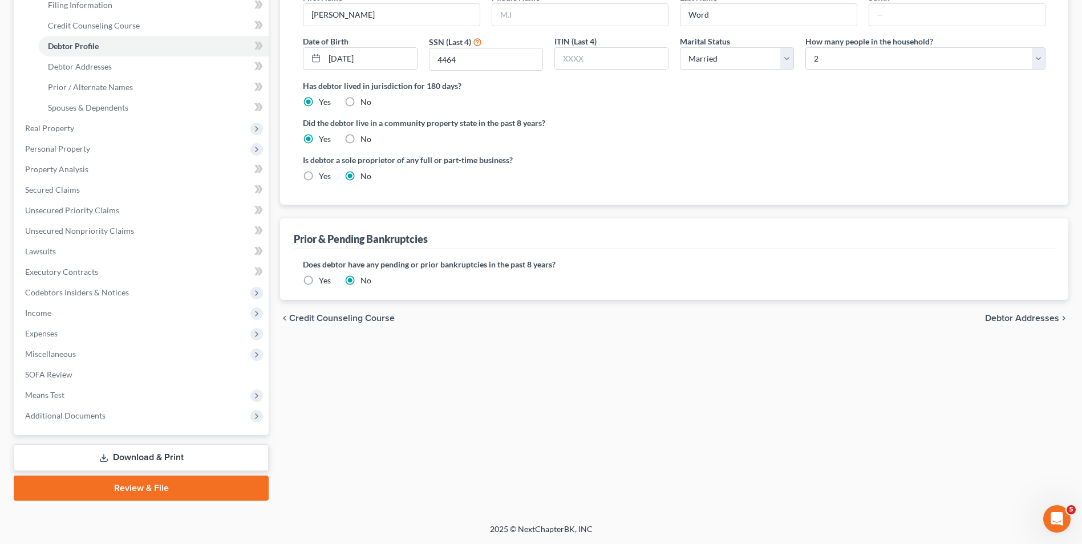
click at [1033, 320] on span "Debtor Addresses" at bounding box center [1022, 318] width 74 height 9
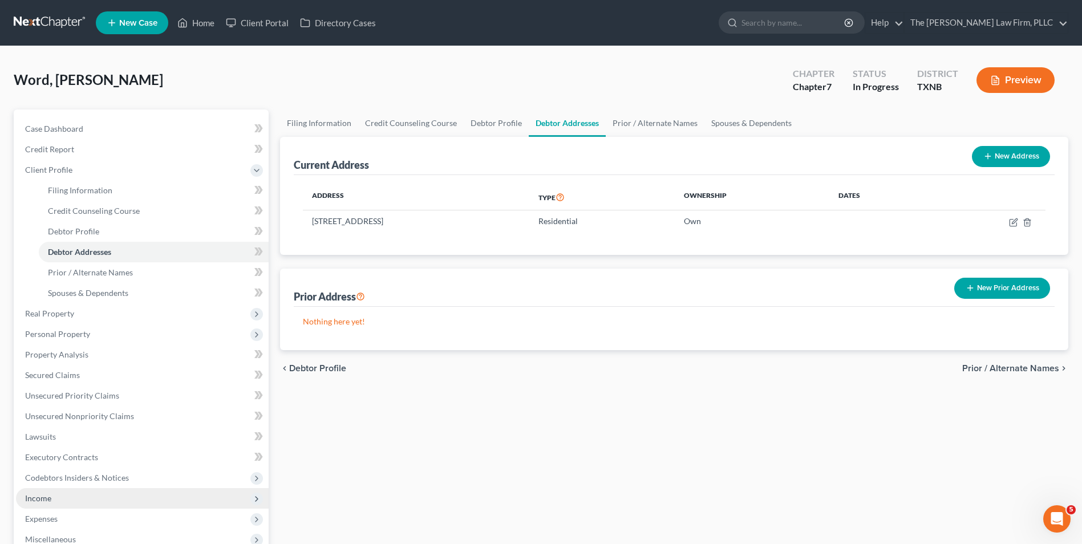
click at [40, 494] on span "Income" at bounding box center [38, 499] width 26 height 10
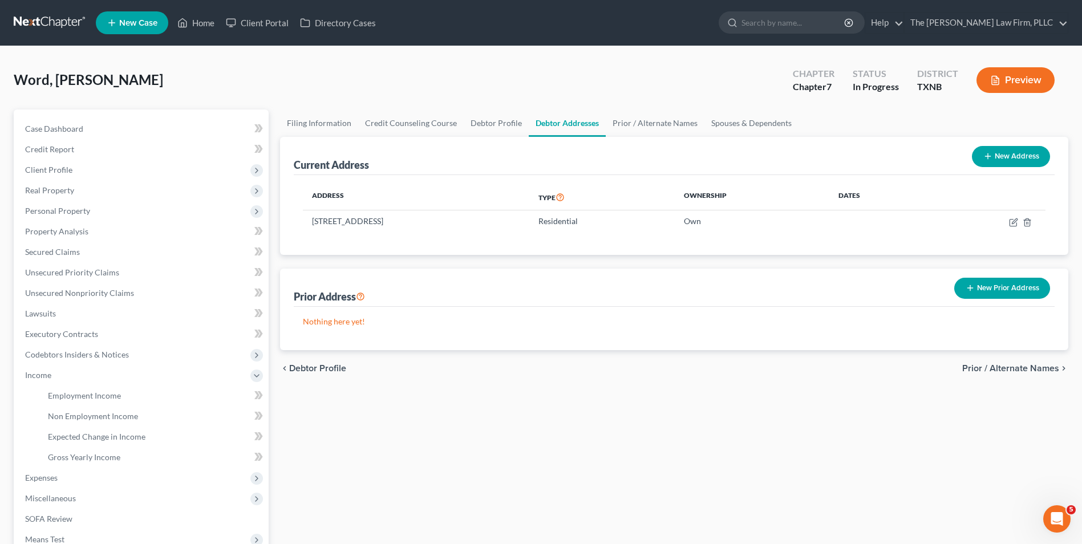
scroll to position [144, 0]
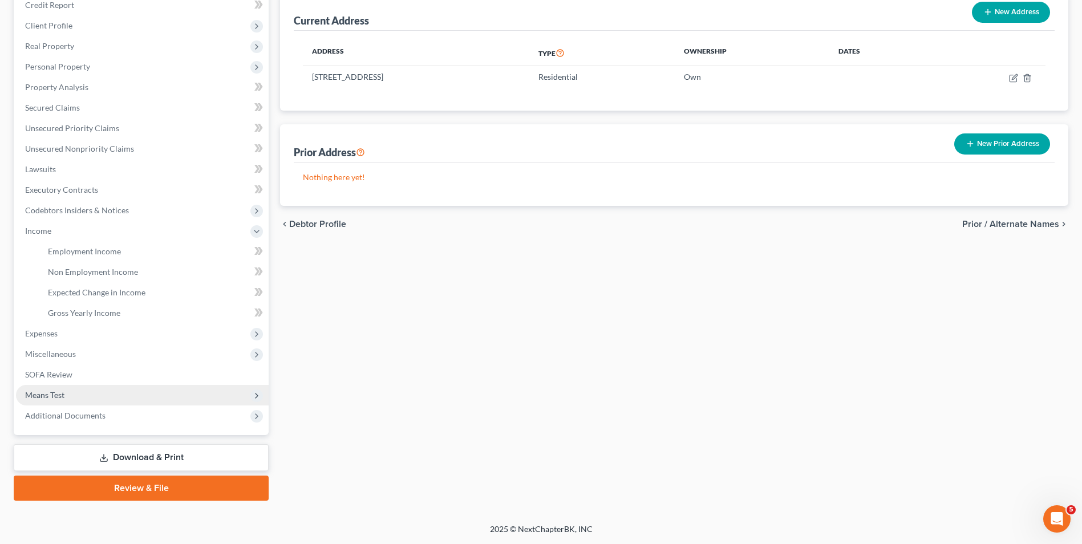
click at [54, 393] on span "Means Test" at bounding box center [44, 395] width 39 height 10
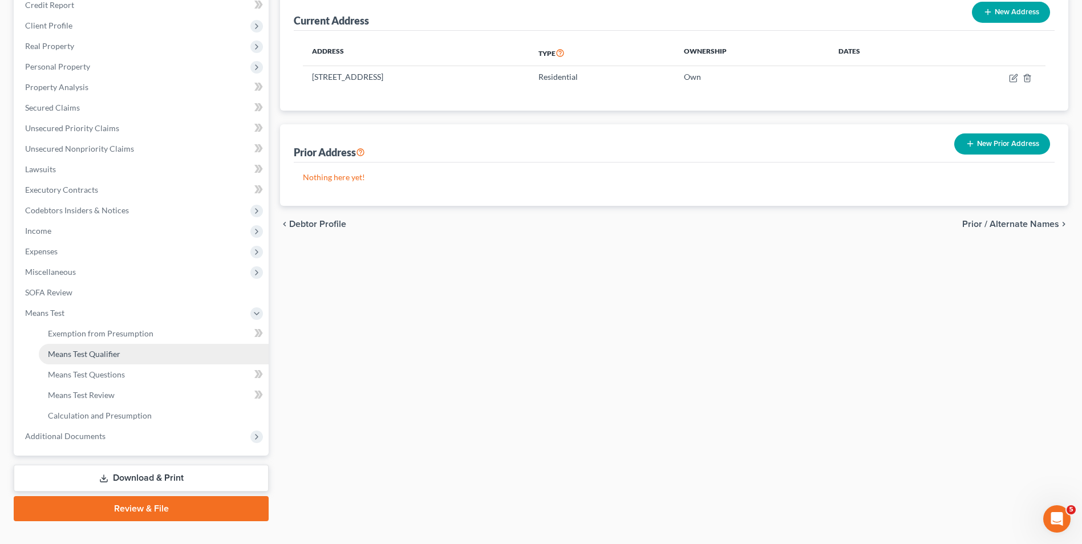
click at [75, 357] on span "Means Test Qualifier" at bounding box center [84, 354] width 72 height 10
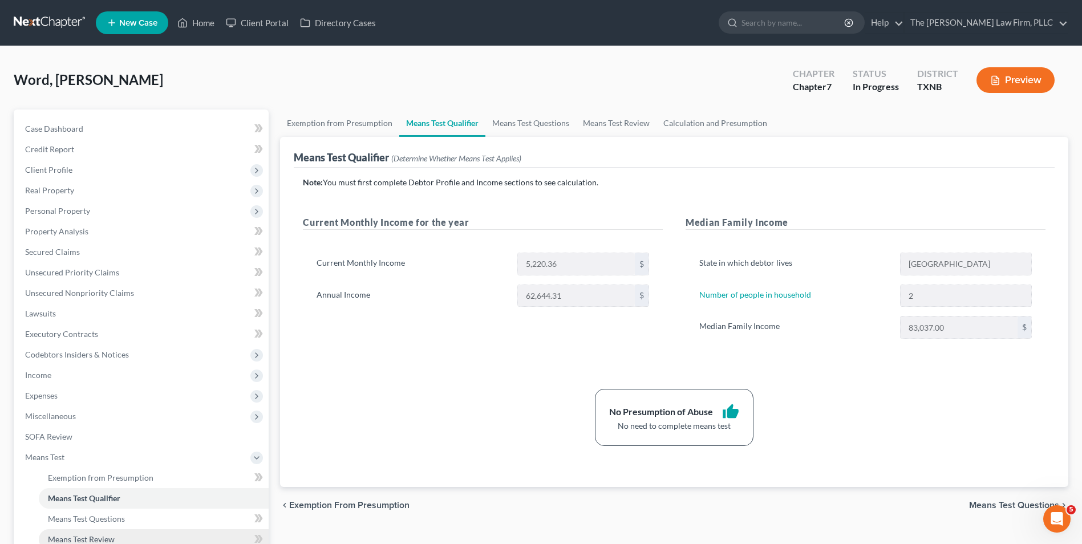
click at [104, 540] on span "Means Test Review" at bounding box center [81, 540] width 67 height 10
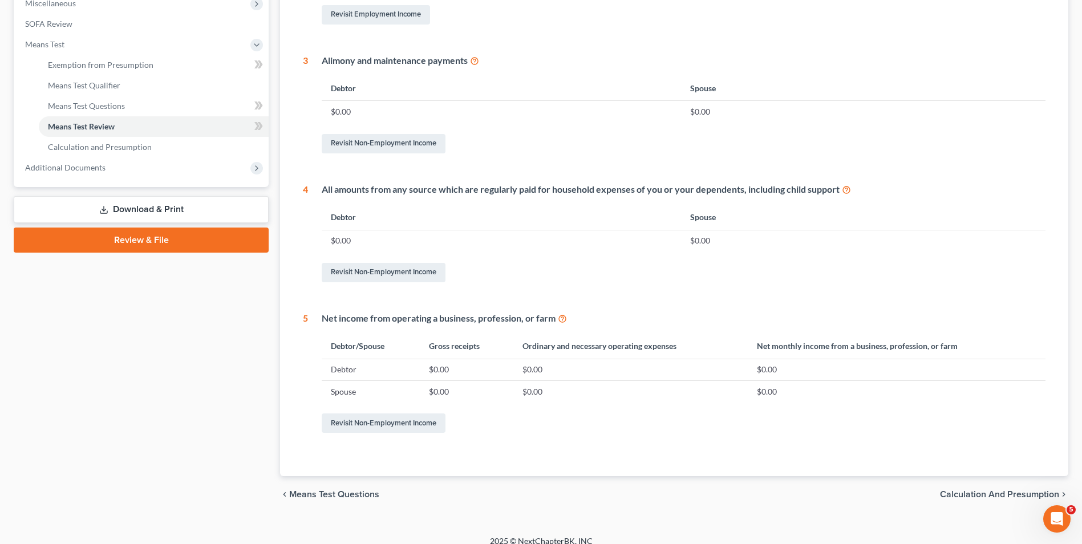
scroll to position [425, 0]
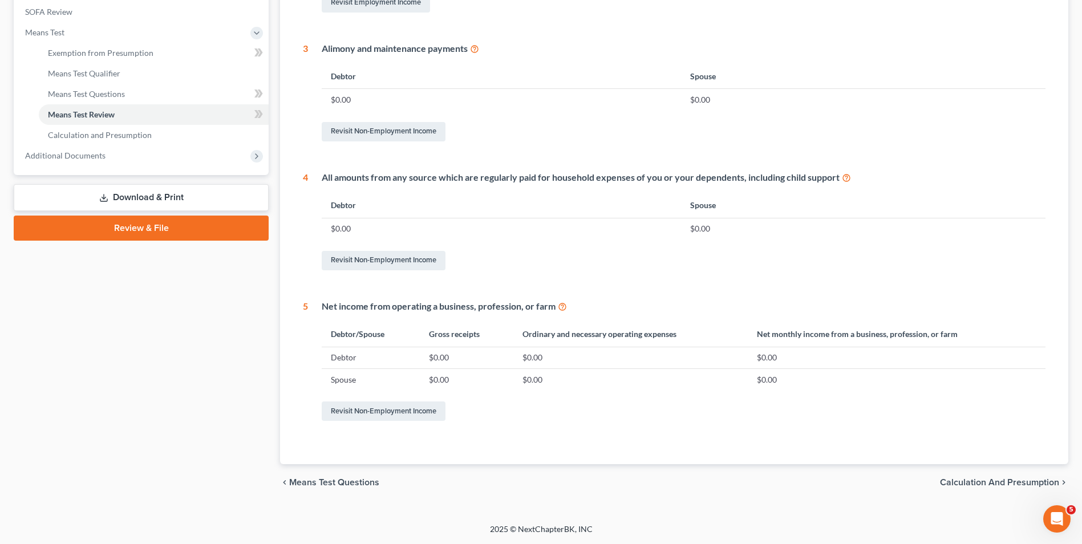
click at [142, 228] on link "Review & File" at bounding box center [141, 228] width 255 height 25
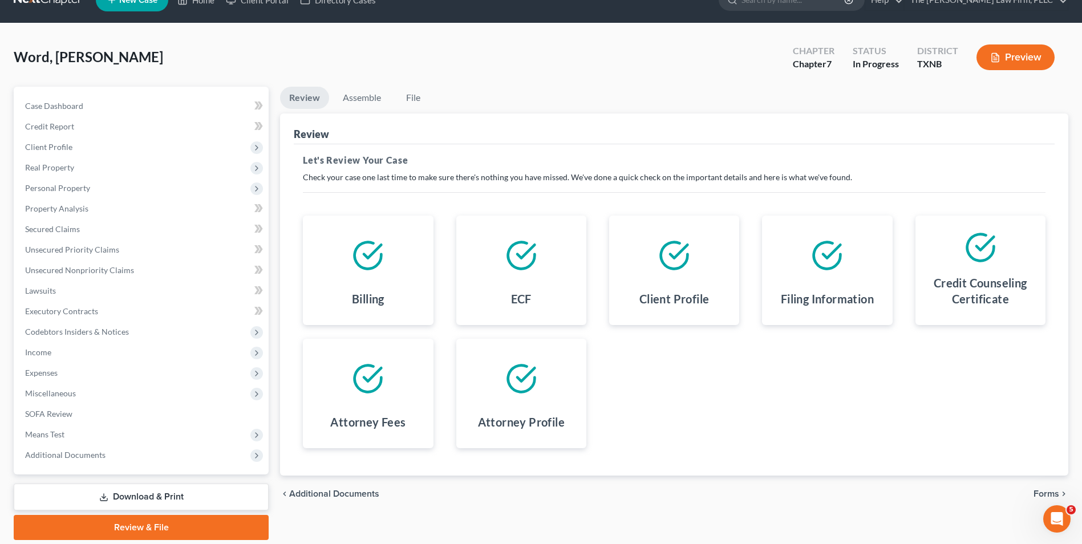
scroll to position [62, 0]
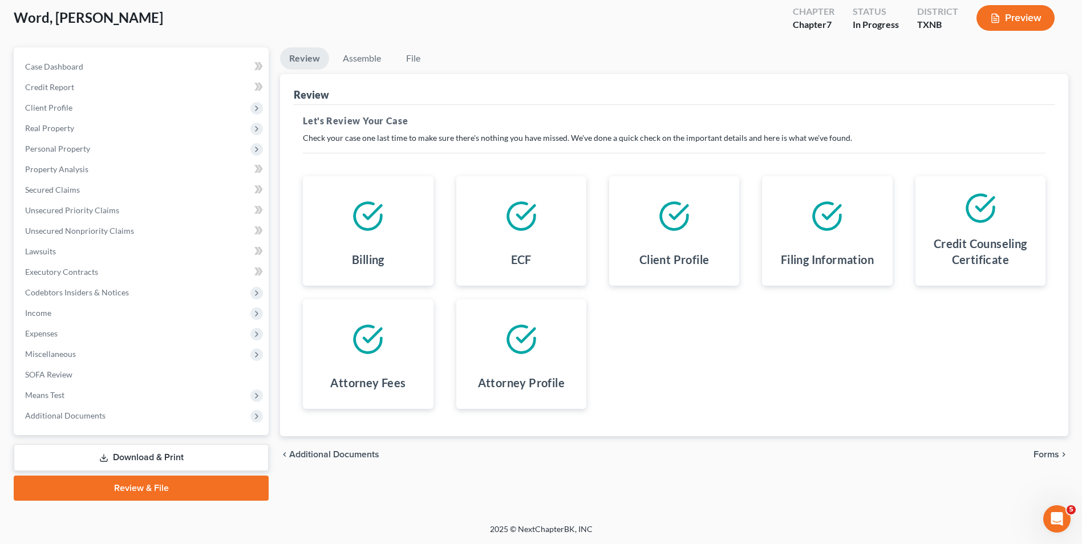
click at [127, 463] on link "Download & Print" at bounding box center [141, 457] width 255 height 27
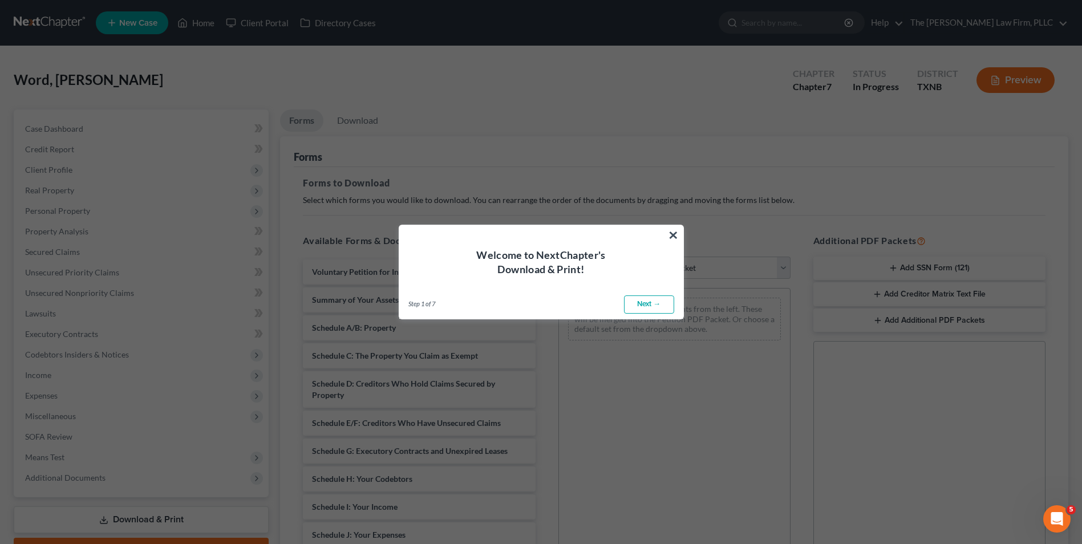
click at [649, 305] on link "Next →" at bounding box center [649, 305] width 50 height 18
select select "0"
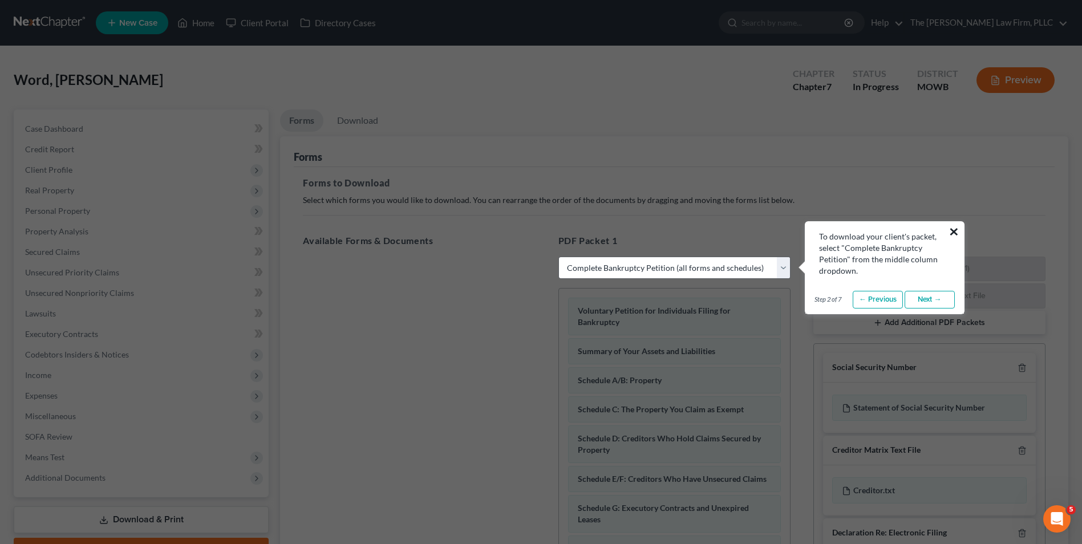
click at [953, 234] on button "×" at bounding box center [954, 232] width 11 height 18
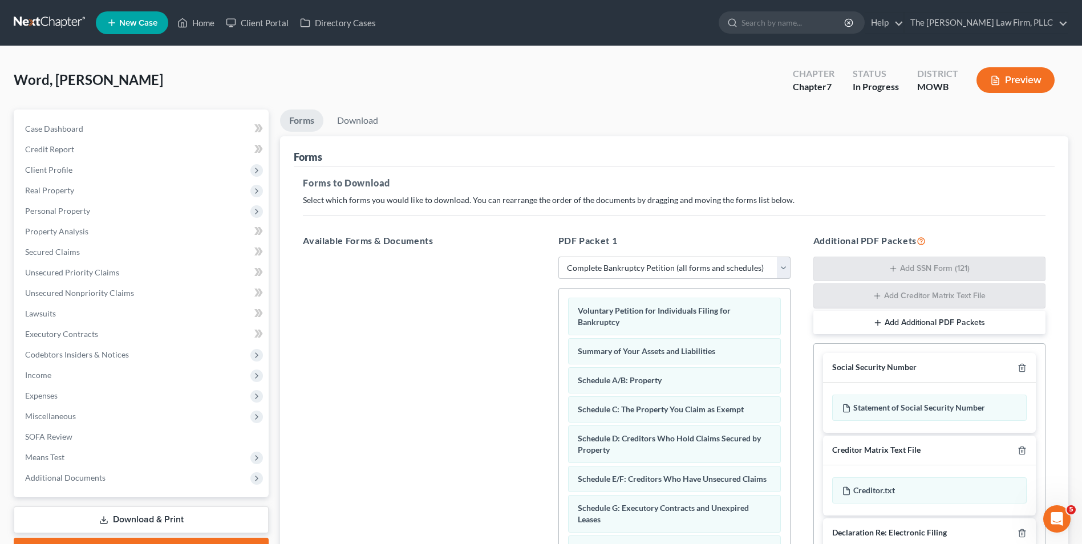
click at [785, 272] on select "Choose Default Petition PDF Packet Complete Bankruptcy Petition (all forms and …" at bounding box center [675, 268] width 232 height 23
click at [559, 257] on select "Choose Default Petition PDF Packet Complete Bankruptcy Petition (all forms and …" at bounding box center [675, 268] width 232 height 23
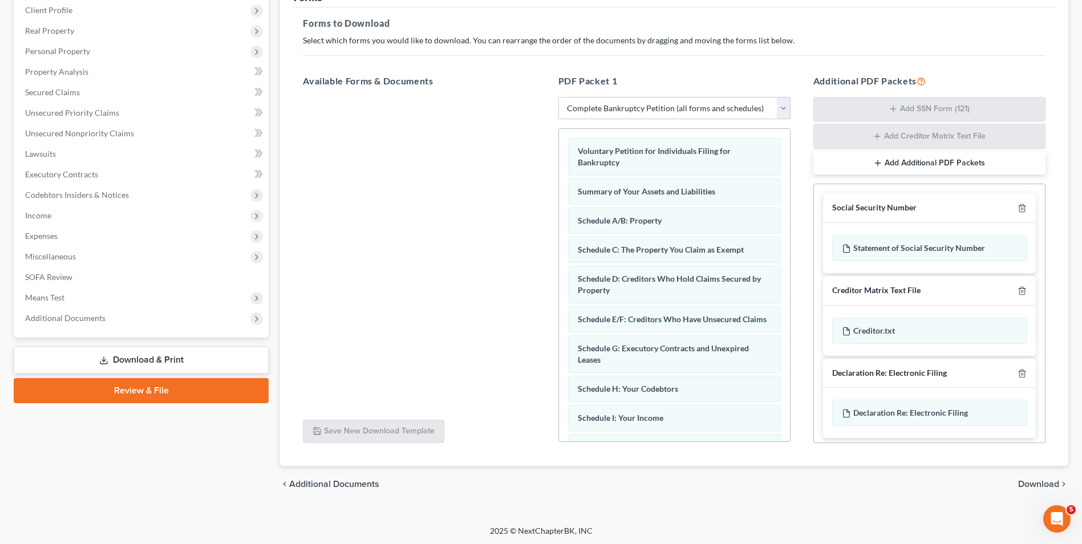
scroll to position [161, 0]
click at [1050, 482] on span "Download" at bounding box center [1038, 482] width 41 height 9
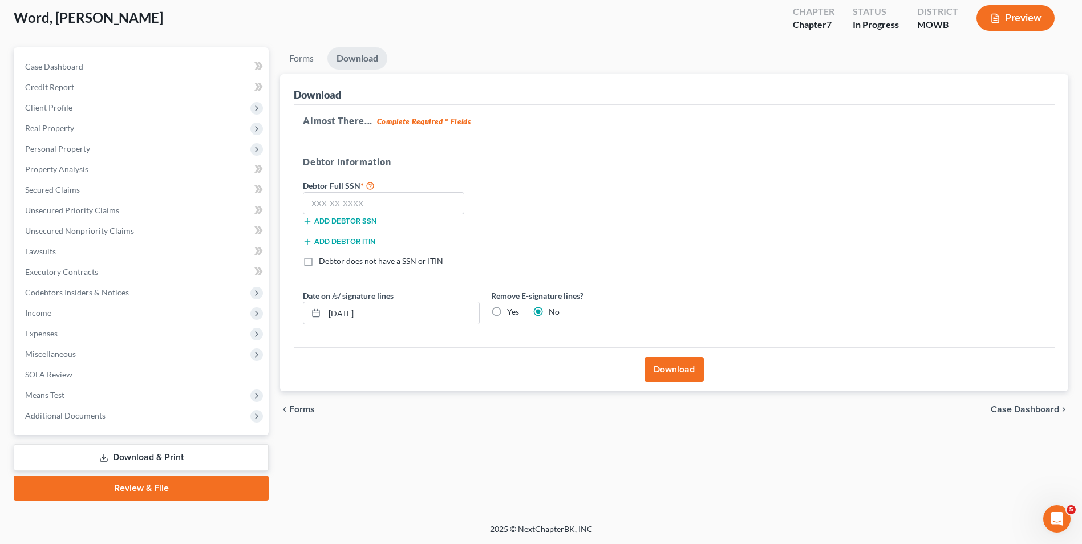
scroll to position [62, 0]
click at [377, 207] on input "text" at bounding box center [383, 203] width 161 height 23
type input "465-49-4464"
click at [681, 373] on button "Download" at bounding box center [674, 369] width 59 height 25
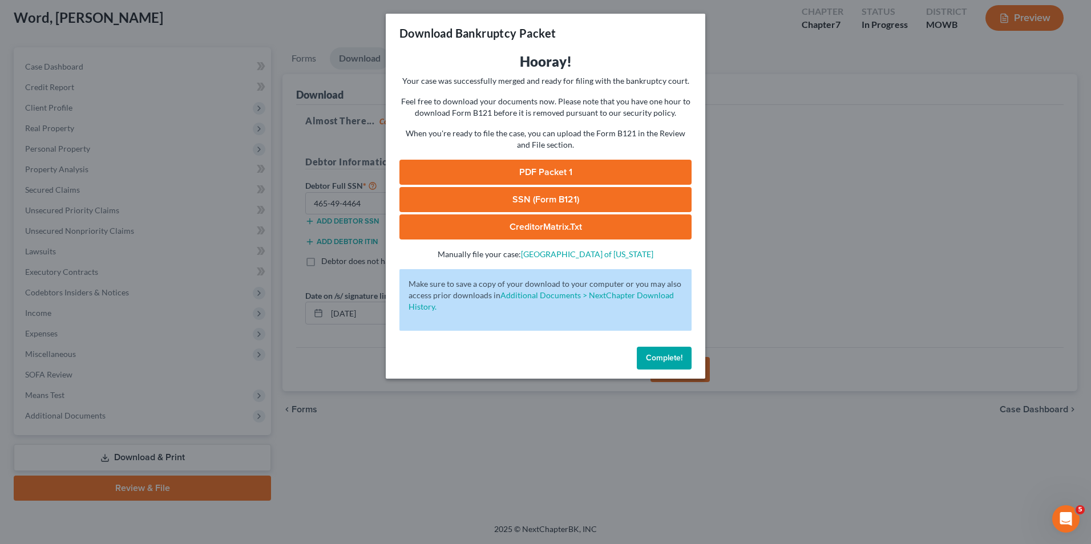
click at [667, 358] on span "Complete!" at bounding box center [664, 358] width 37 height 10
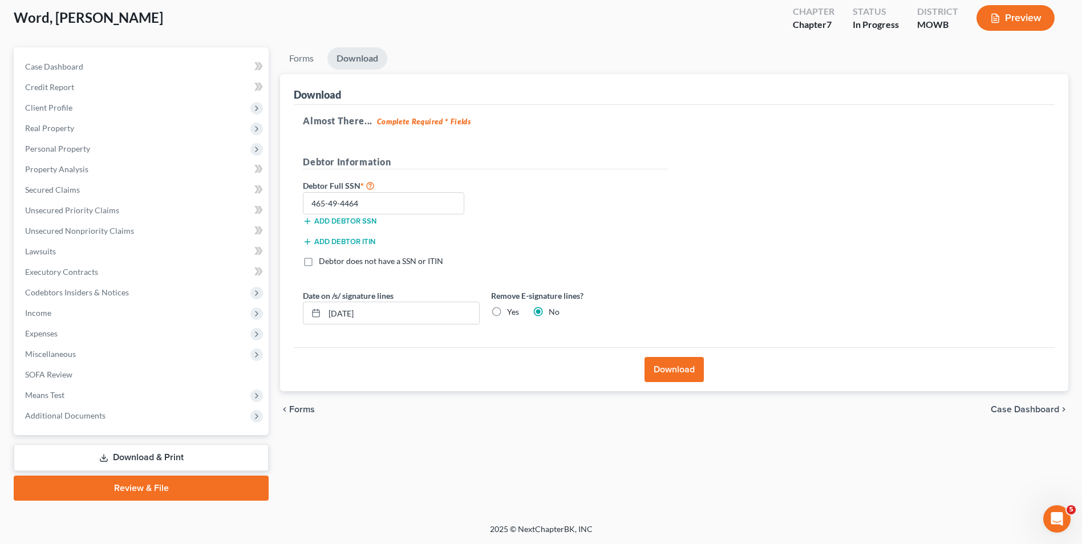
click at [674, 375] on button "Download" at bounding box center [674, 369] width 59 height 25
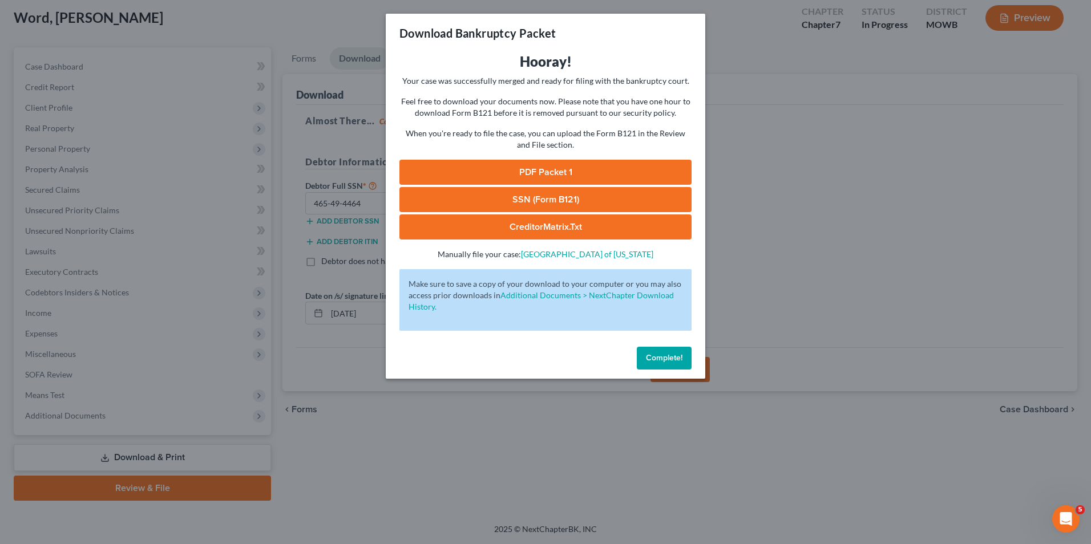
click at [549, 175] on link "PDF Packet 1" at bounding box center [545, 172] width 292 height 25
click at [529, 199] on link "SSN (Form B121)" at bounding box center [545, 199] width 292 height 25
click at [539, 228] on link "CreditorMatrix.txt" at bounding box center [545, 227] width 292 height 25
click at [667, 359] on span "Complete!" at bounding box center [664, 358] width 37 height 10
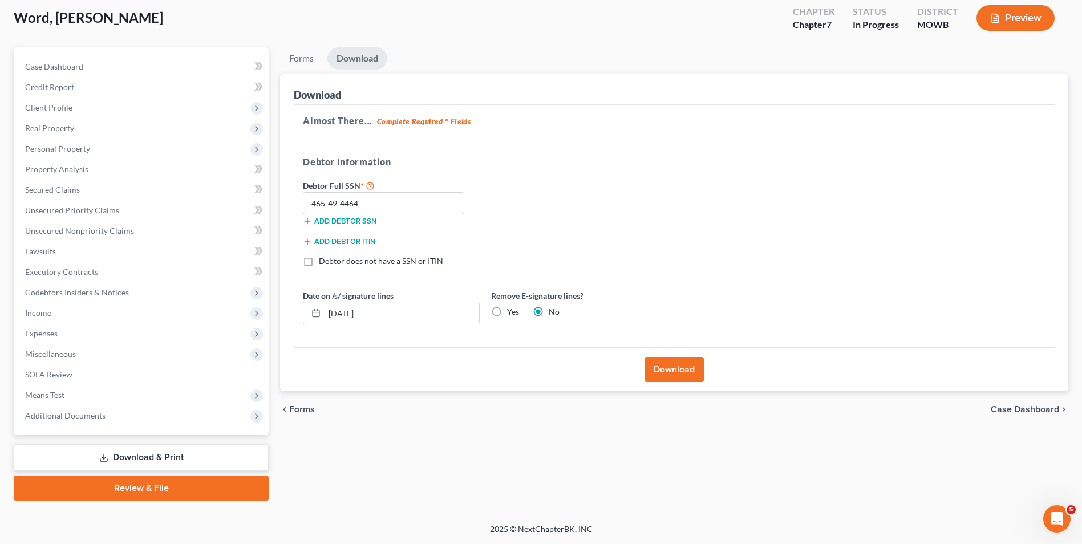
click at [677, 374] on button "Download" at bounding box center [674, 369] width 59 height 25
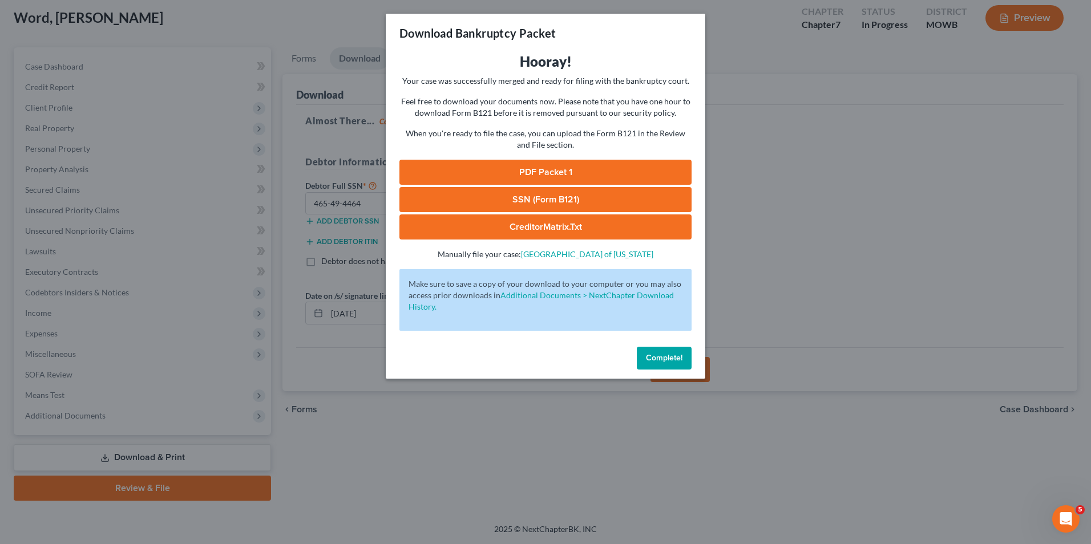
click at [530, 171] on link "PDF Packet 1" at bounding box center [545, 172] width 292 height 25
click at [680, 360] on span "Complete!" at bounding box center [664, 358] width 37 height 10
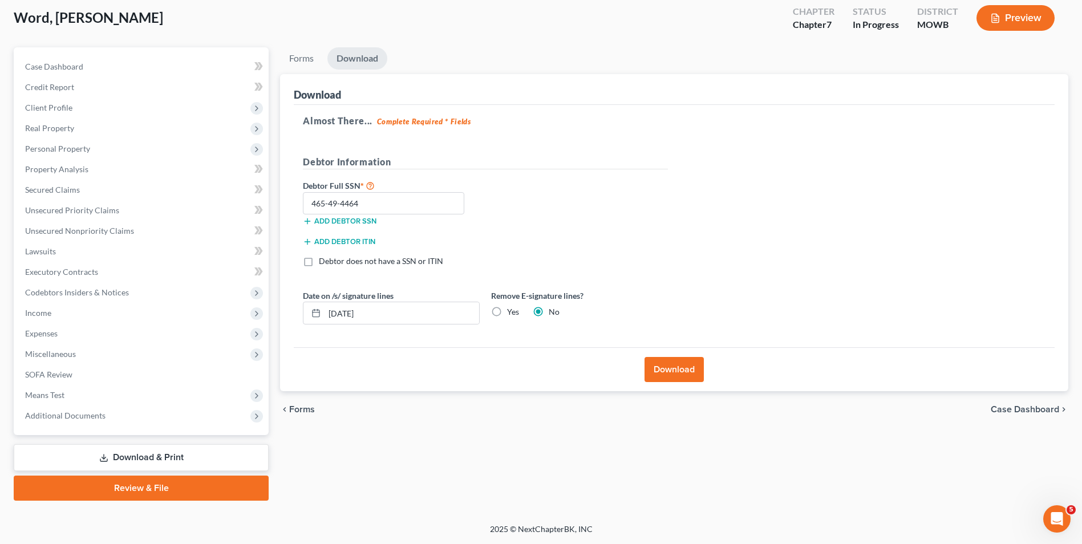
click at [1020, 18] on button "Preview" at bounding box center [1016, 18] width 78 height 26
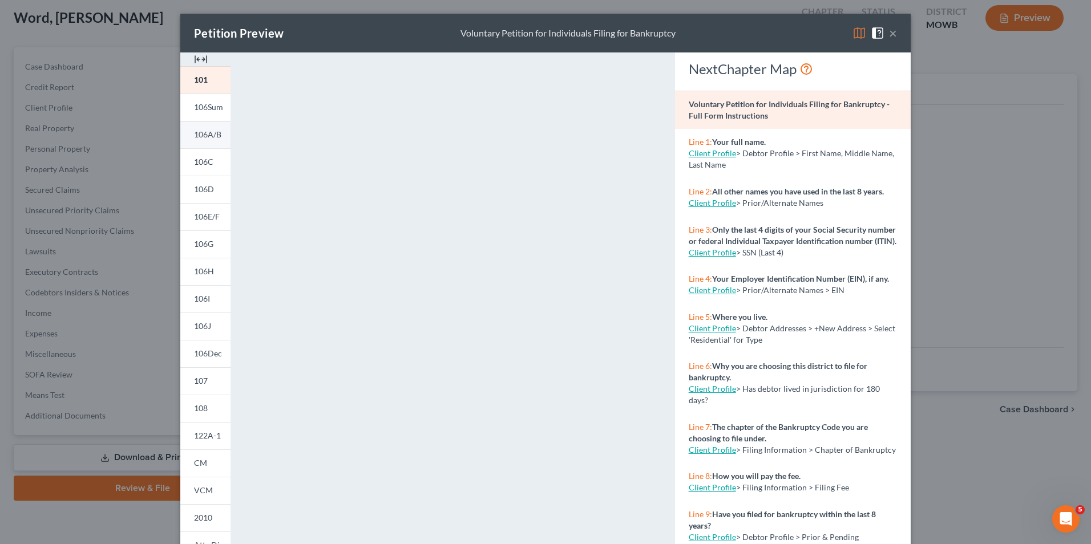
click at [207, 134] on span "106A/B" at bounding box center [207, 135] width 27 height 10
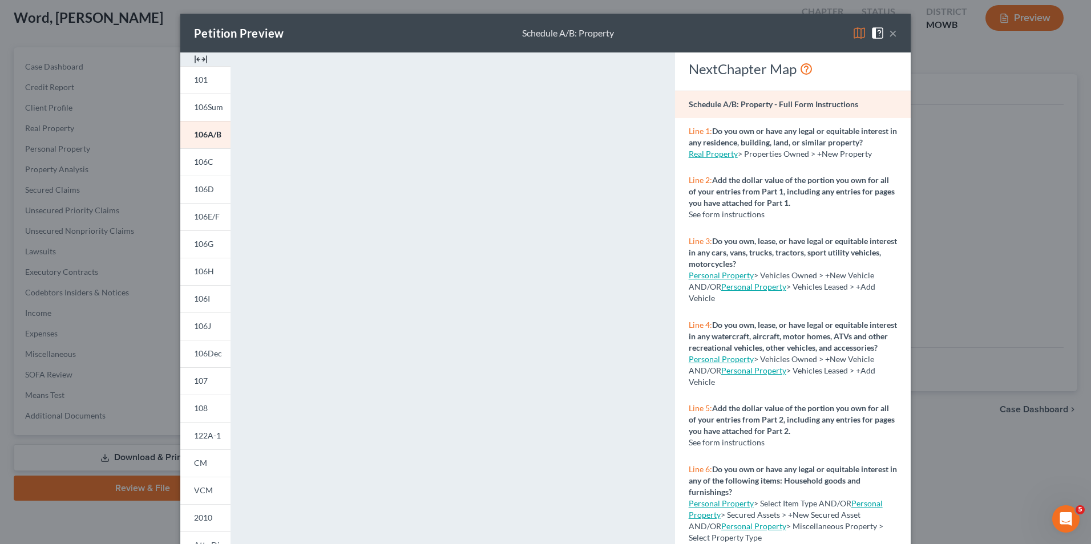
drag, startPoint x: 751, startPoint y: 26, endPoint x: 748, endPoint y: 16, distance: 10.1
click at [748, 16] on div "Petition Preview Schedule A/B: Property ×" at bounding box center [545, 33] width 730 height 39
click at [889, 35] on button "×" at bounding box center [893, 33] width 8 height 14
